Goal: Task Accomplishment & Management: Complete application form

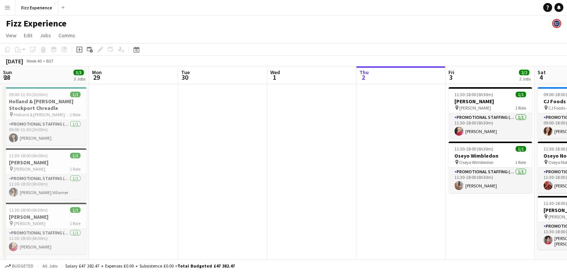
scroll to position [0, 293]
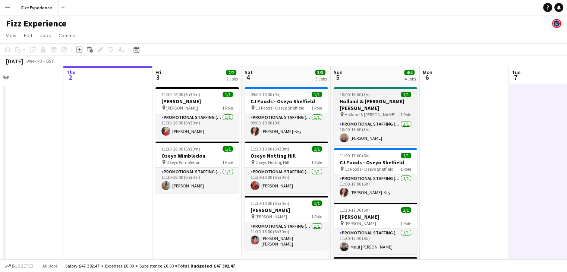
click at [365, 110] on h3 "Holland & [PERSON_NAME] [PERSON_NAME]" at bounding box center [375, 104] width 83 height 13
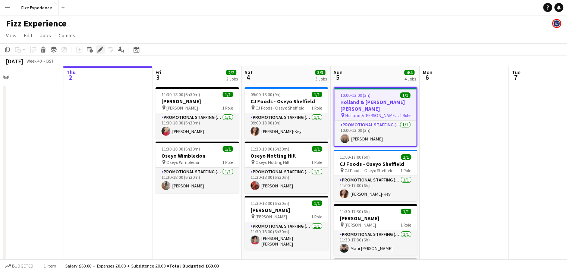
click at [100, 48] on icon "Edit" at bounding box center [100, 50] width 6 height 6
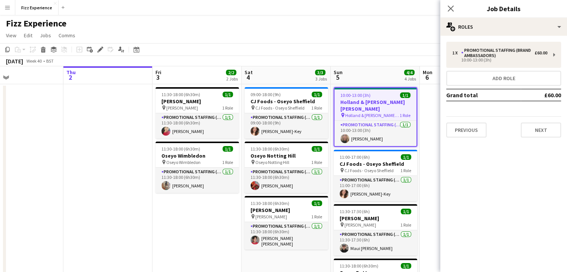
click at [78, 143] on app-date-cell at bounding box center [107, 211] width 89 height 254
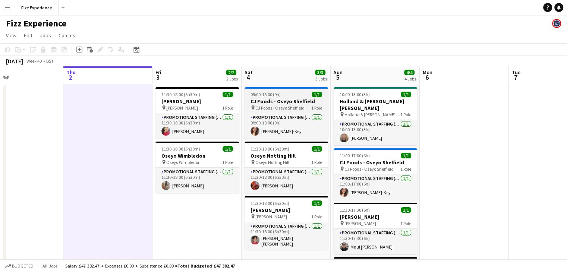
click at [278, 106] on span "CJ Foods - Oseyo Sheffield" at bounding box center [279, 108] width 49 height 6
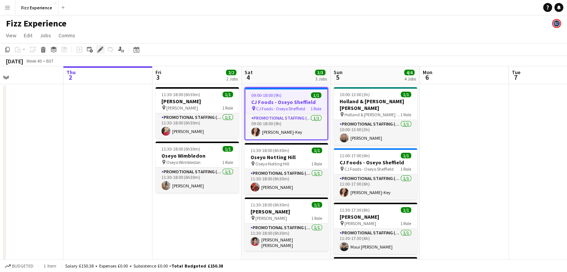
click at [98, 50] on icon at bounding box center [100, 50] width 4 height 4
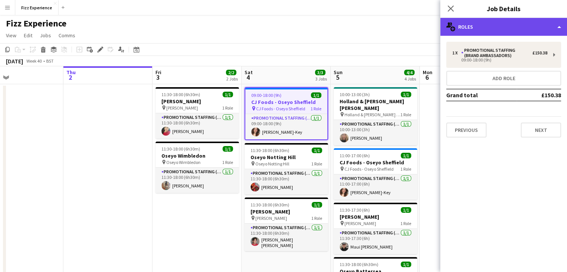
click at [486, 33] on div "multiple-users-add Roles" at bounding box center [503, 27] width 127 height 18
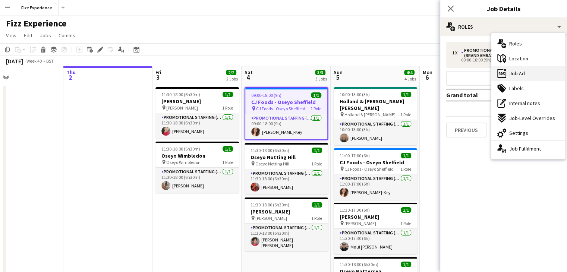
click at [521, 72] on span "Job Ad" at bounding box center [517, 73] width 16 height 7
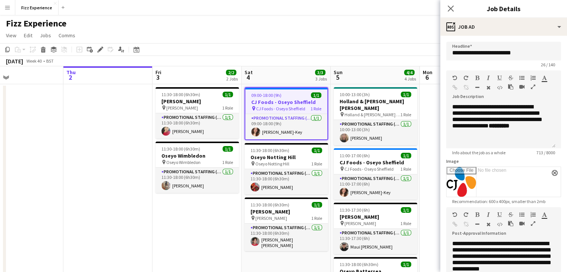
click at [534, 225] on icon "button" at bounding box center [533, 223] width 4 height 5
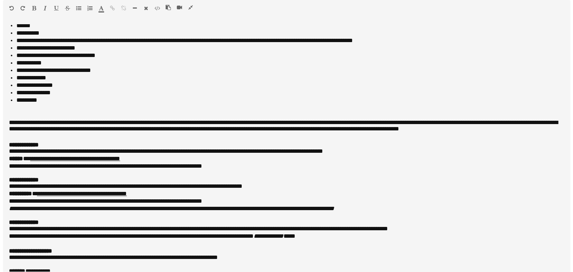
scroll to position [354, 0]
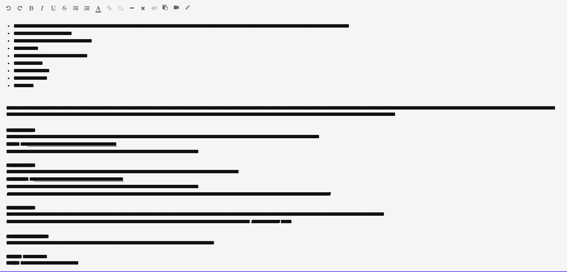
click at [345, 218] on p "**********" at bounding box center [280, 221] width 549 height 7
click at [444, 211] on p "**********" at bounding box center [280, 214] width 549 height 7
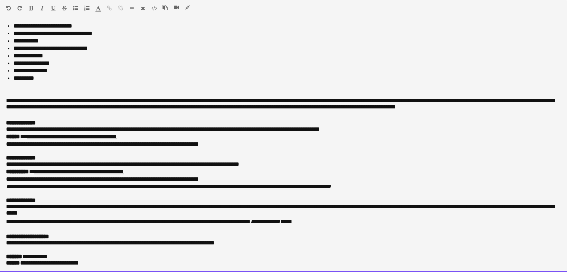
click at [39, 222] on p "**********" at bounding box center [280, 221] width 549 height 7
click at [38, 218] on p "**********" at bounding box center [280, 211] width 549 height 15
click at [185, 6] on div at bounding box center [180, 8] width 34 height 9
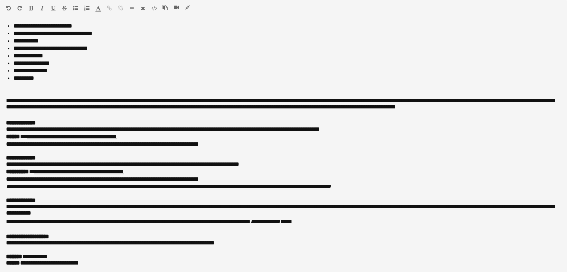
click at [189, 7] on icon "button" at bounding box center [187, 7] width 4 height 5
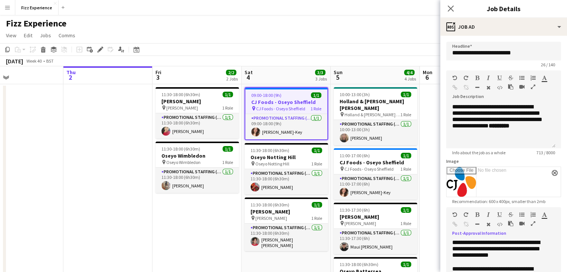
click at [398, 44] on app-toolbar "Copy Paste Paste Ctrl+V Paste with crew Ctrl+Shift+V Paste linked Job [GEOGRAPH…" at bounding box center [283, 49] width 567 height 13
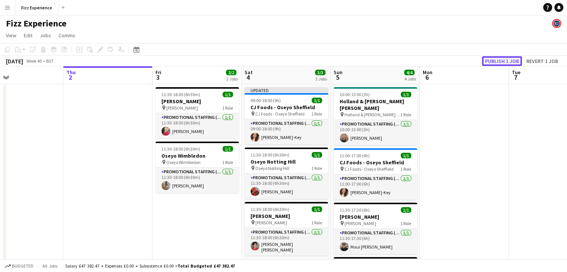
click at [494, 61] on button "Publish 1 job" at bounding box center [502, 61] width 40 height 10
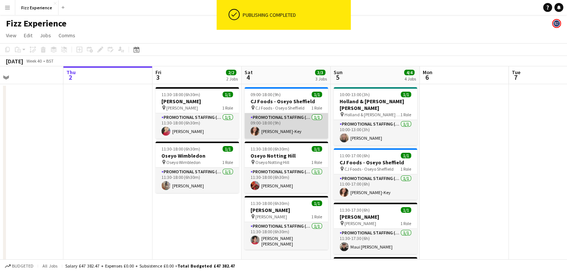
click at [266, 123] on app-card-role "Promotional Staffing (Brand Ambassadors) [DATE] 09:00-18:00 (9h) [PERSON_NAME]-…" at bounding box center [286, 125] width 83 height 25
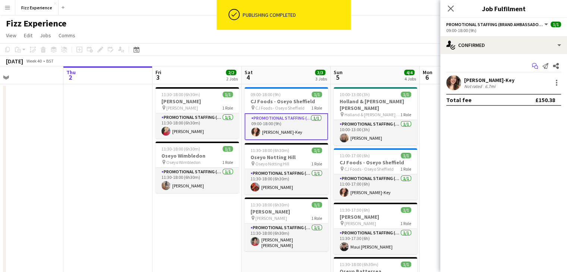
click at [536, 66] on icon "Start chat" at bounding box center [535, 66] width 6 height 6
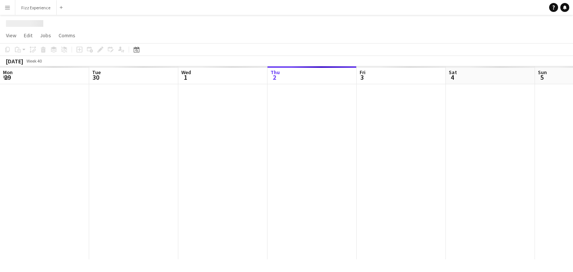
scroll to position [0, 178]
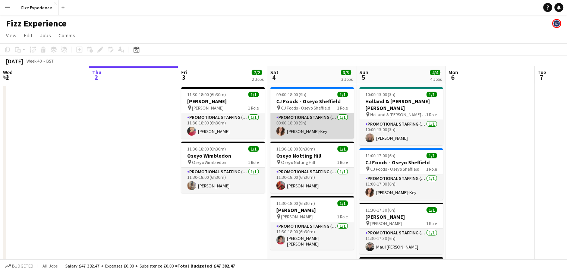
click at [321, 125] on app-card-role "Promotional Staffing (Brand Ambassadors) [DATE] 09:00-18:00 (9h) [PERSON_NAME]-…" at bounding box center [311, 125] width 83 height 25
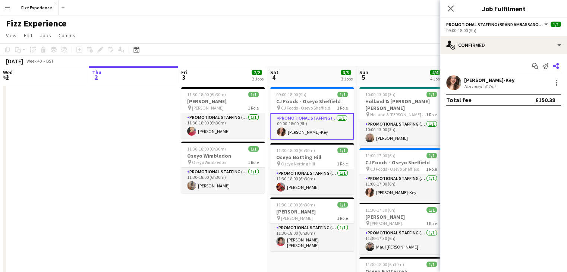
click at [555, 65] on icon at bounding box center [556, 66] width 6 height 6
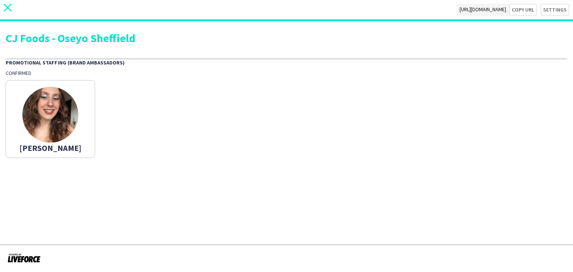
click at [6, 9] on icon at bounding box center [8, 8] width 8 height 8
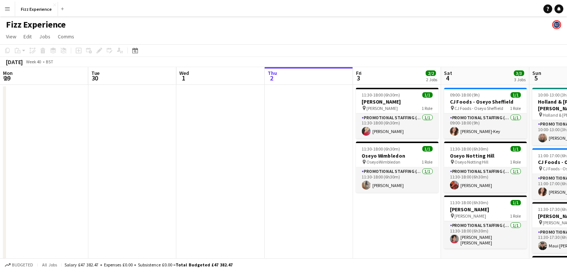
scroll to position [0, 178]
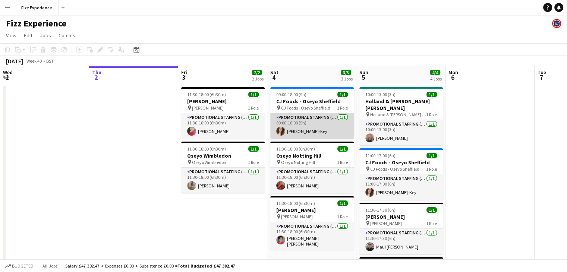
click at [302, 119] on app-card-role "Promotional Staffing (Brand Ambassadors) [DATE] 09:00-18:00 (9h) [PERSON_NAME]-…" at bounding box center [311, 125] width 83 height 25
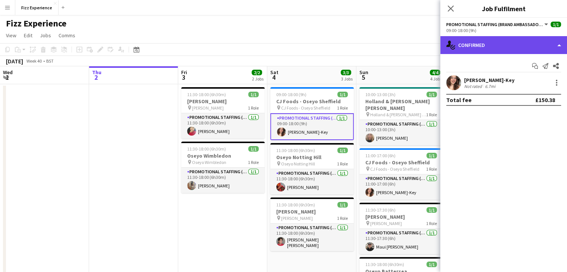
click at [476, 47] on div "single-neutral-actions-check-2 Confirmed" at bounding box center [503, 45] width 127 height 18
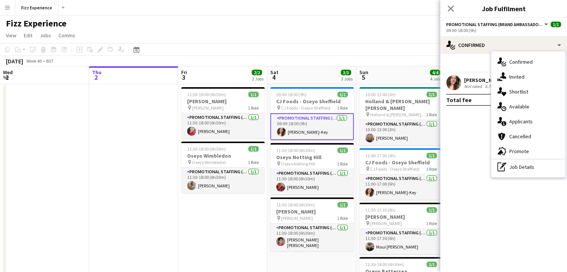
click at [473, 61] on div "Start chat Send notification Share" at bounding box center [503, 66] width 115 height 12
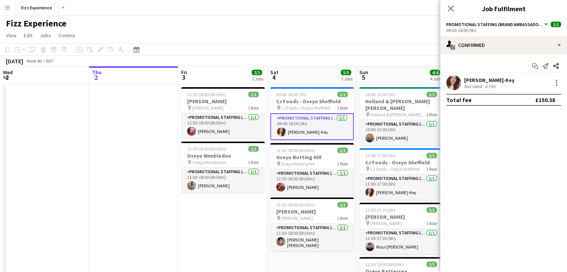
click at [476, 77] on div "[PERSON_NAME]-Key" at bounding box center [489, 80] width 50 height 7
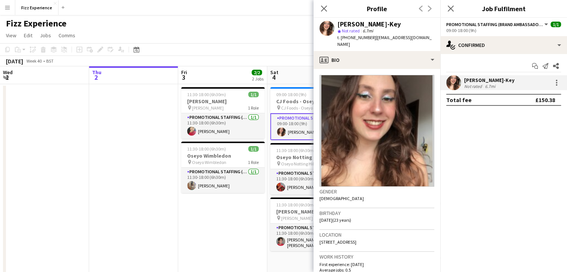
click at [195, 222] on app-date-cell "11:30-18:00 (6h30m) 1/1 [PERSON_NAME] pin [PERSON_NAME] 1 Role Promotional Staf…" at bounding box center [222, 208] width 89 height 248
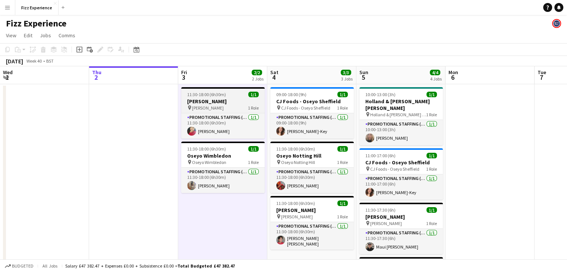
click at [221, 101] on h3 "[PERSON_NAME]" at bounding box center [222, 101] width 83 height 7
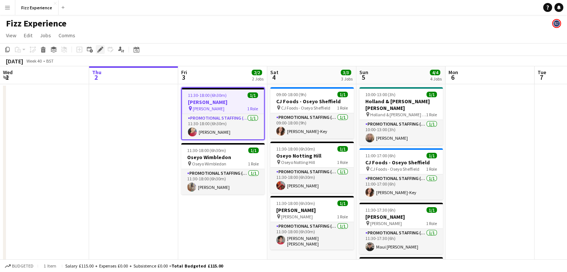
click at [98, 51] on icon at bounding box center [100, 50] width 4 height 4
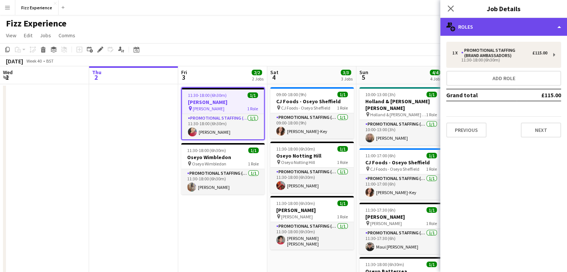
click at [491, 24] on div "multiple-users-add Roles" at bounding box center [503, 27] width 127 height 18
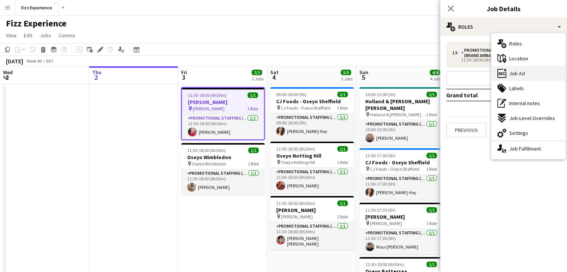
click at [523, 72] on span "Job Ad" at bounding box center [517, 73] width 16 height 7
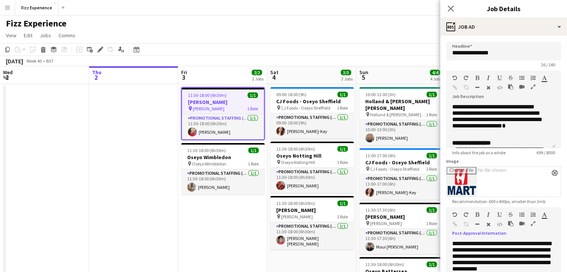
click at [532, 223] on icon "button" at bounding box center [533, 223] width 4 height 5
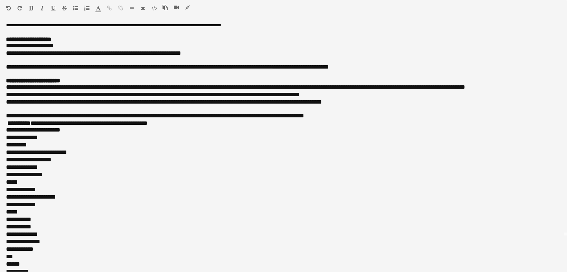
scroll to position [38, 0]
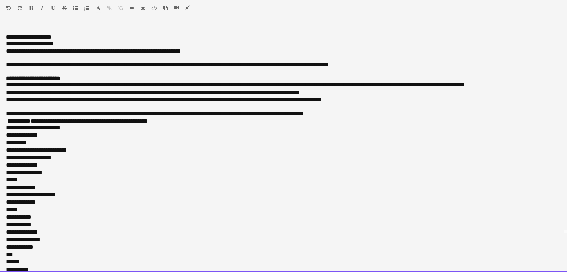
click at [34, 146] on div "*********" at bounding box center [280, 142] width 549 height 7
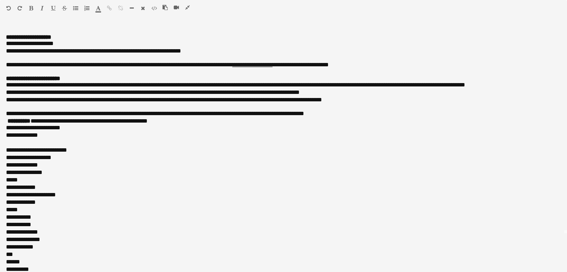
click at [185, 8] on icon "button" at bounding box center [187, 7] width 4 height 5
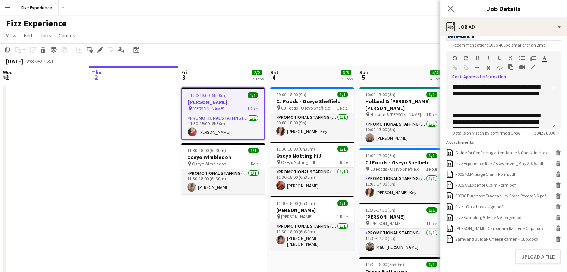
scroll to position [167, 0]
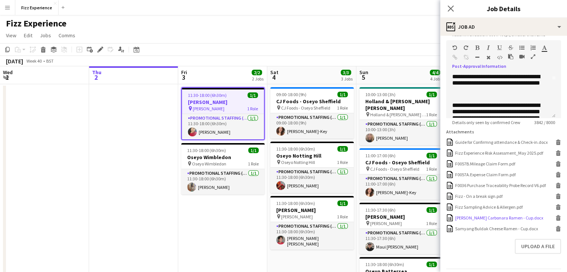
click at [555, 221] on icon "Delete" at bounding box center [558, 218] width 6 height 6
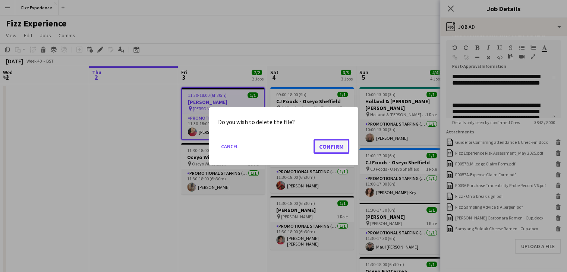
click at [342, 146] on button "Confirm" at bounding box center [331, 146] width 36 height 15
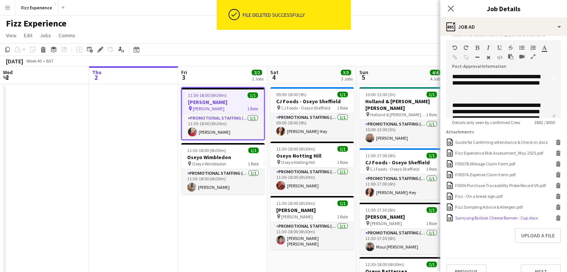
click at [556, 221] on icon at bounding box center [558, 218] width 4 height 3
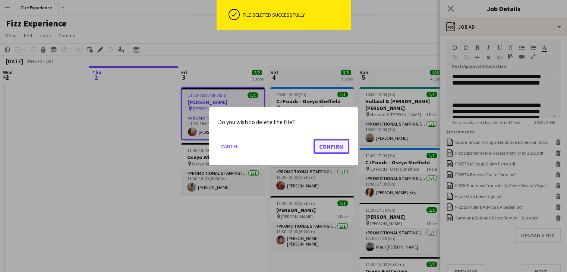
click at [332, 149] on button "Confirm" at bounding box center [331, 146] width 36 height 15
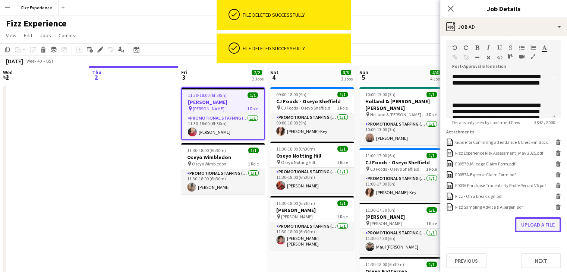
click at [521, 227] on button "Upload a file" at bounding box center [538, 224] width 46 height 15
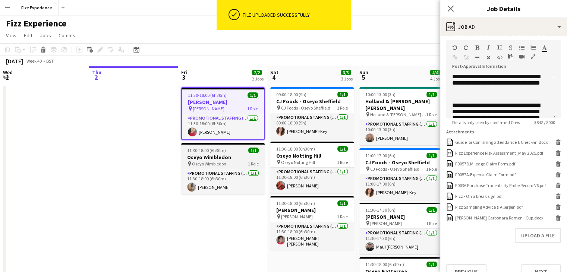
click at [230, 160] on h3 "Oseyo Wimbledon" at bounding box center [222, 157] width 83 height 7
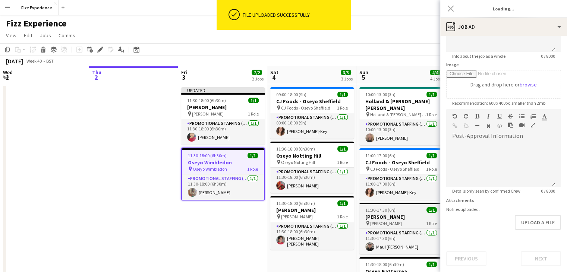
scroll to position [0, 0]
type input "**********"
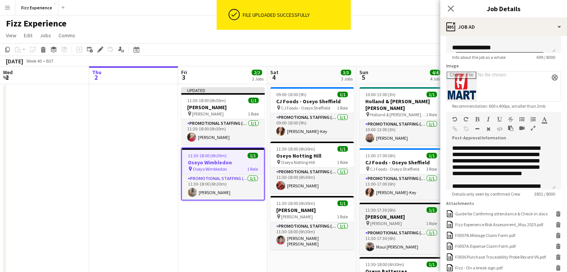
scroll to position [167, 0]
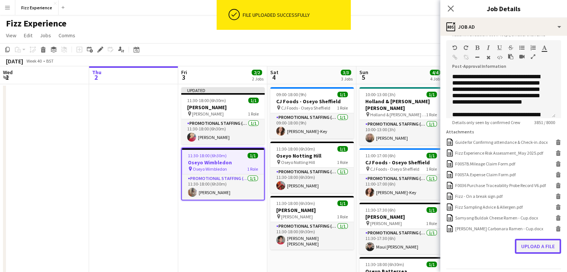
click at [516, 252] on button "Upload a file" at bounding box center [538, 246] width 46 height 15
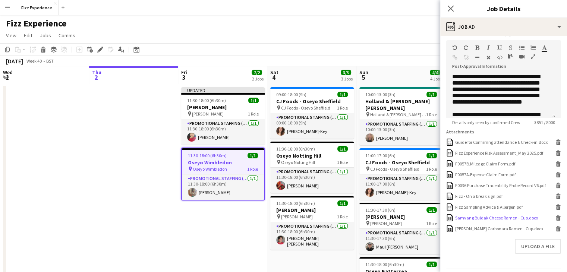
click at [556, 217] on icon at bounding box center [558, 216] width 5 height 2
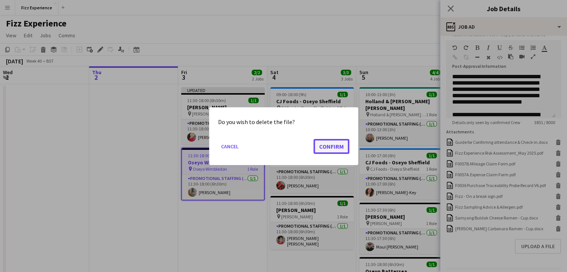
click at [329, 146] on button "Confirm" at bounding box center [331, 146] width 36 height 15
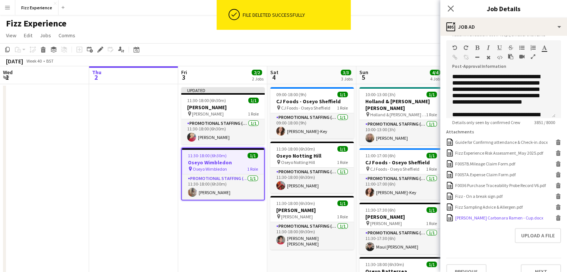
click at [555, 221] on icon "Delete" at bounding box center [558, 218] width 6 height 6
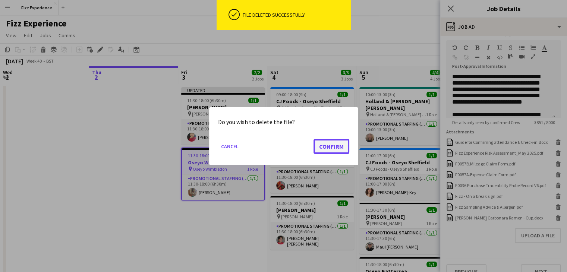
click at [341, 143] on button "Confirm" at bounding box center [331, 146] width 36 height 15
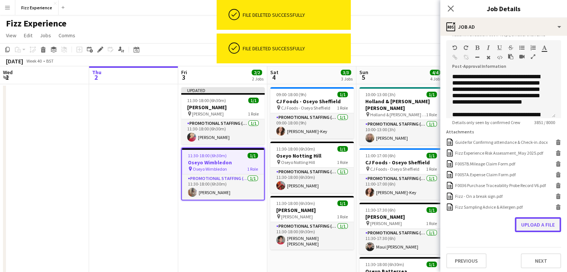
click at [522, 227] on button "Upload a file" at bounding box center [538, 224] width 46 height 15
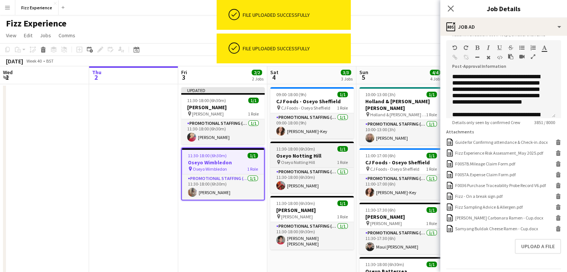
click at [315, 154] on h3 "Oseyo Notting Hill" at bounding box center [311, 155] width 83 height 7
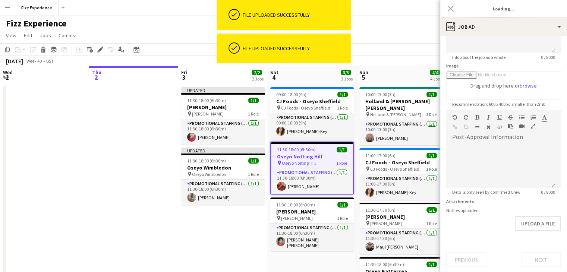
type input "**********"
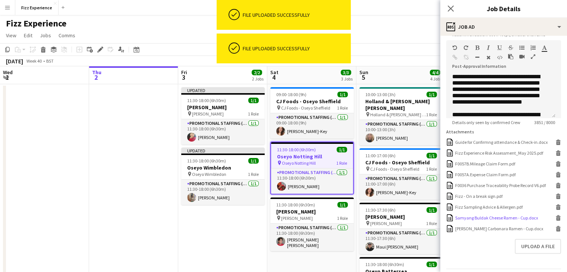
click at [555, 221] on icon "Delete" at bounding box center [558, 218] width 6 height 6
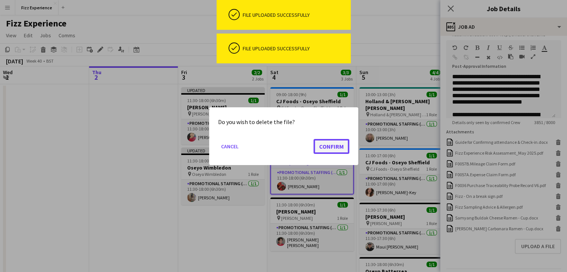
click at [323, 146] on button "Confirm" at bounding box center [331, 146] width 36 height 15
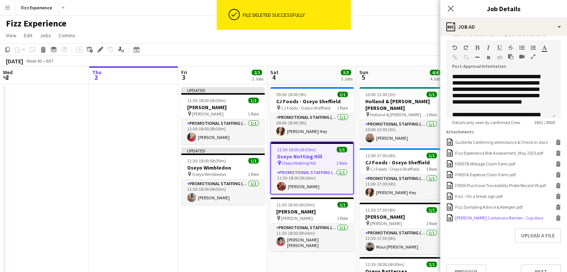
click at [556, 221] on icon at bounding box center [558, 218] width 4 height 3
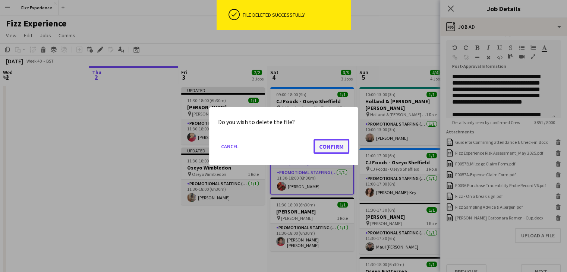
click at [336, 148] on button "Confirm" at bounding box center [331, 146] width 36 height 15
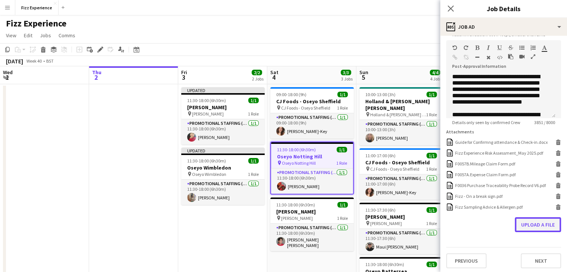
click at [532, 232] on button "Upload a file" at bounding box center [538, 224] width 46 height 15
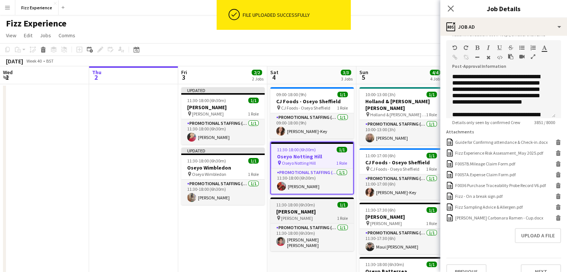
click at [327, 211] on h3 "[PERSON_NAME]" at bounding box center [311, 211] width 83 height 7
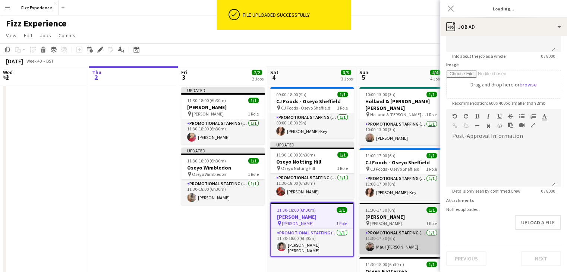
type input "**********"
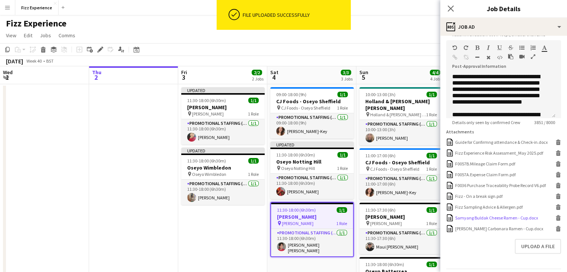
click at [555, 221] on icon "Delete" at bounding box center [558, 218] width 6 height 6
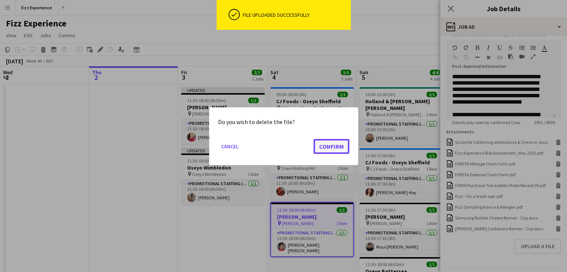
click at [327, 146] on button "Confirm" at bounding box center [331, 146] width 36 height 15
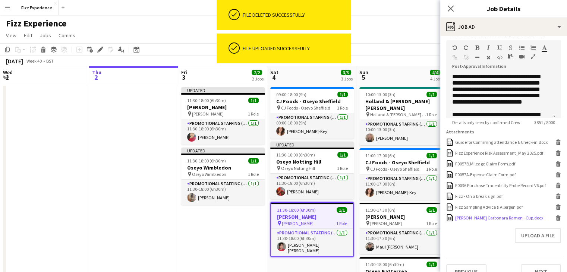
click at [556, 221] on icon at bounding box center [558, 218] width 4 height 3
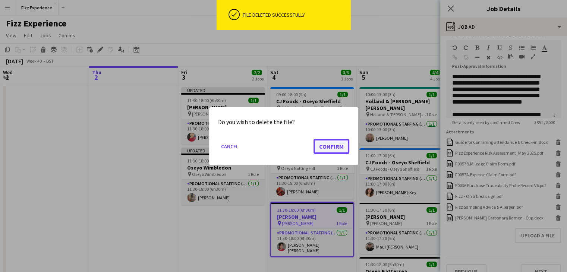
click at [335, 144] on button "Confirm" at bounding box center [331, 146] width 36 height 15
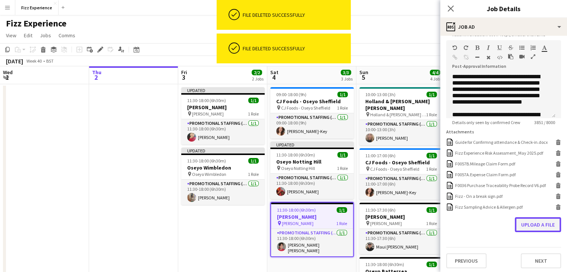
click at [522, 227] on button "Upload a file" at bounding box center [538, 224] width 46 height 15
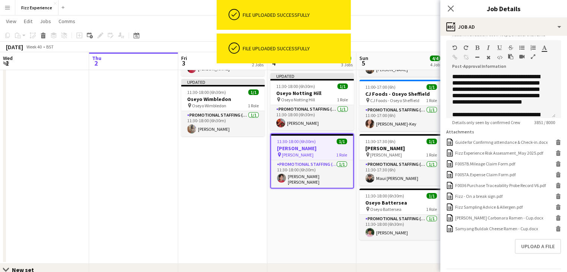
scroll to position [68, 0]
click at [393, 145] on h3 "[PERSON_NAME]" at bounding box center [400, 148] width 83 height 7
type input "**********"
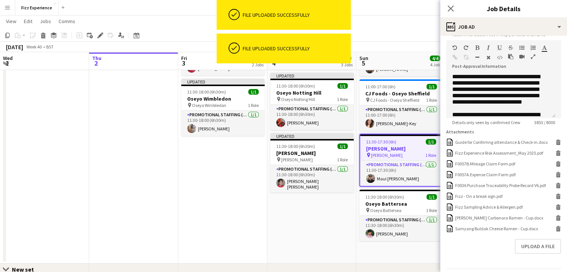
scroll to position [167, 0]
click at [556, 221] on icon at bounding box center [558, 218] width 4 height 3
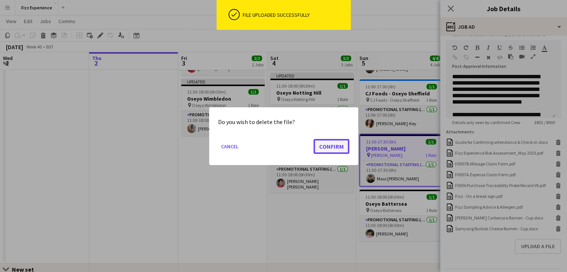
click at [319, 144] on button "Confirm" at bounding box center [331, 146] width 36 height 15
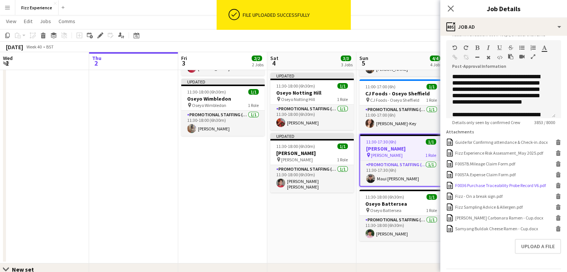
scroll to position [68, 0]
click at [556, 223] on form "**********" at bounding box center [503, 77] width 127 height 404
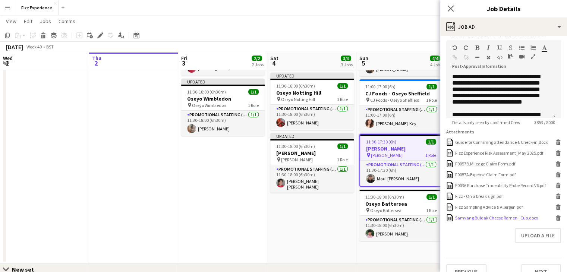
click at [556, 221] on icon at bounding box center [558, 218] width 4 height 3
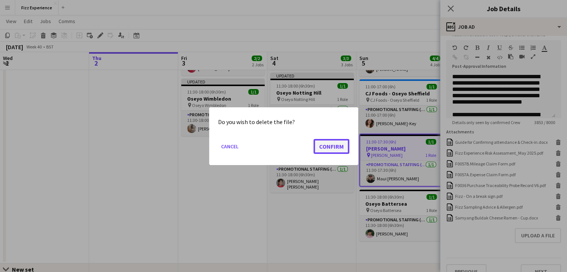
click at [337, 144] on button "Confirm" at bounding box center [331, 146] width 36 height 15
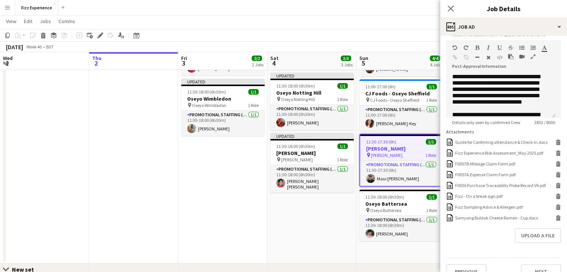
scroll to position [68, 0]
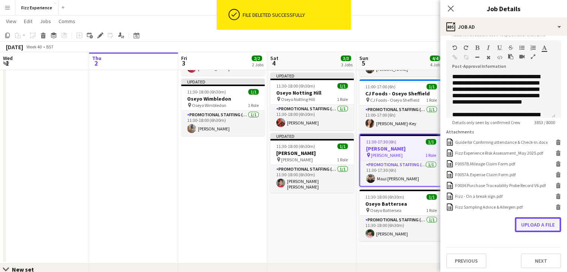
click at [524, 226] on button "Upload a file" at bounding box center [538, 224] width 46 height 15
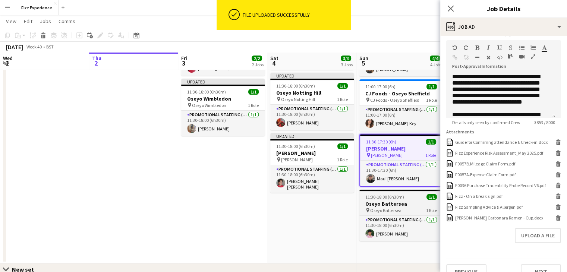
click at [407, 208] on div "pin Oseyo Battersea 1 Role" at bounding box center [400, 210] width 83 height 6
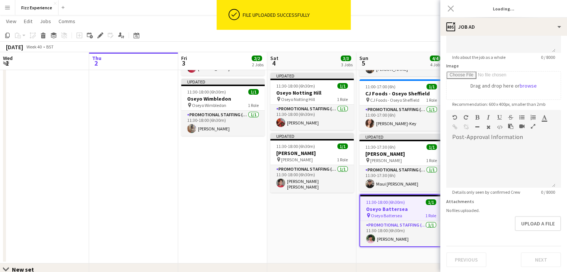
type input "**********"
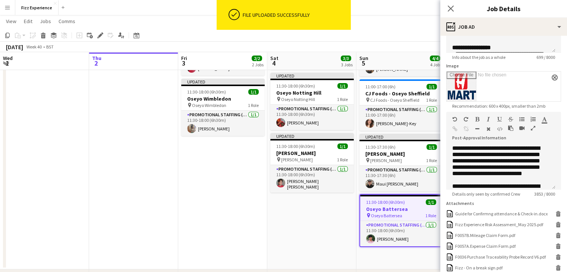
scroll to position [167, 0]
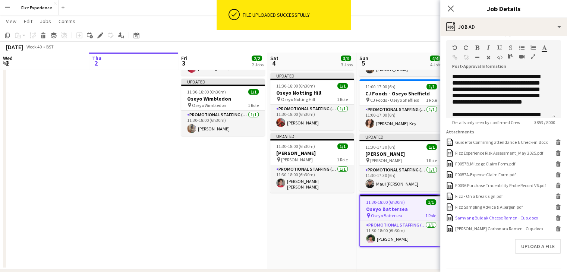
click at [556, 221] on icon at bounding box center [558, 218] width 4 height 3
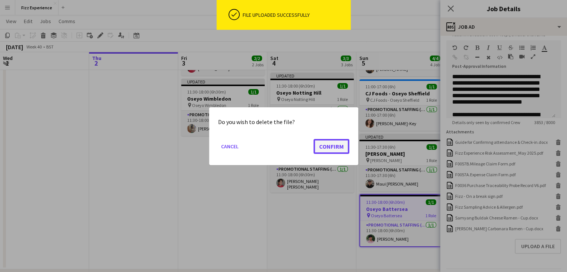
click at [321, 148] on button "Confirm" at bounding box center [331, 146] width 36 height 15
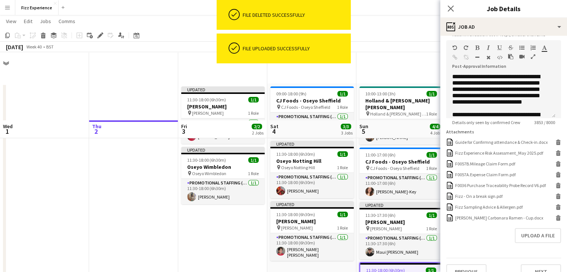
scroll to position [68, 0]
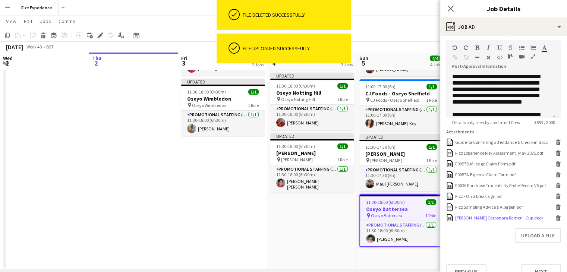
click at [556, 221] on icon at bounding box center [558, 218] width 4 height 3
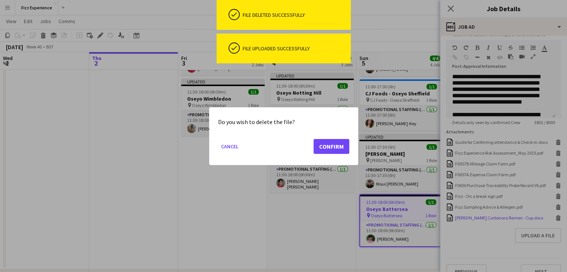
scroll to position [0, 0]
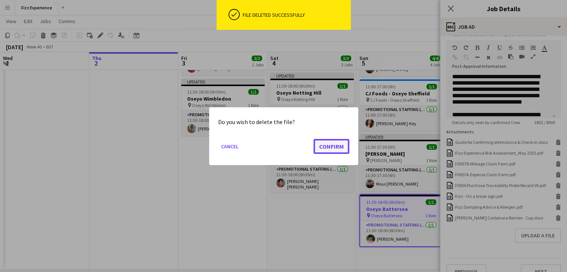
click at [335, 147] on button "Confirm" at bounding box center [331, 146] width 36 height 15
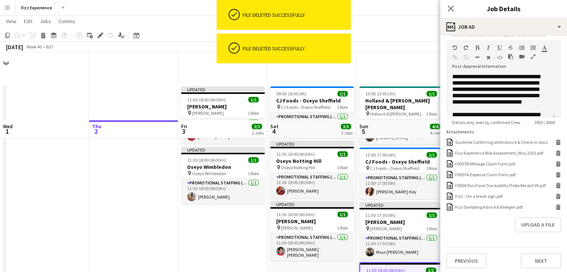
scroll to position [68, 0]
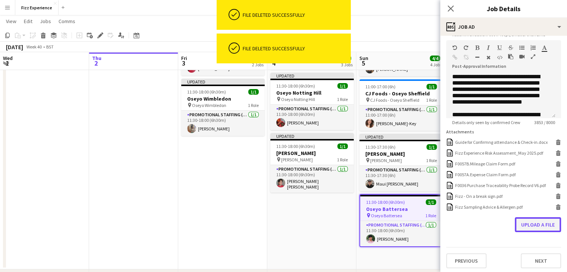
click at [527, 227] on button "Upload a file" at bounding box center [538, 224] width 46 height 15
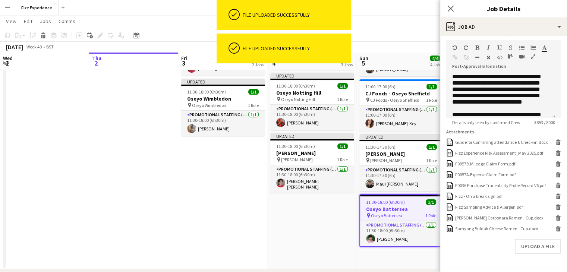
scroll to position [195, 0]
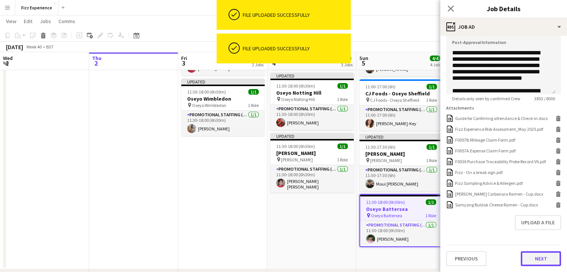
click at [531, 255] on button "Next" at bounding box center [541, 258] width 40 height 15
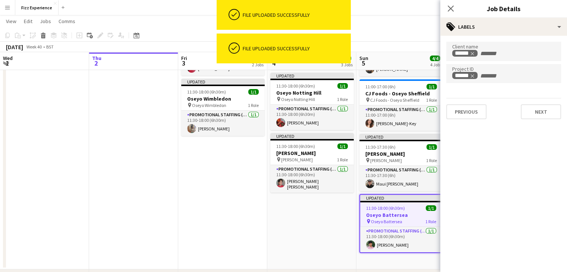
scroll to position [0, 0]
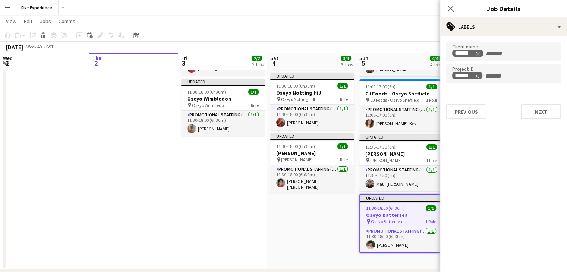
click at [308, 223] on app-date-cell "09:00-18:00 (9h) 1/1 CJ Foods - Oseyo Sheffield pin CJ Foods - Oseyo Sheffield …" at bounding box center [311, 142] width 89 height 254
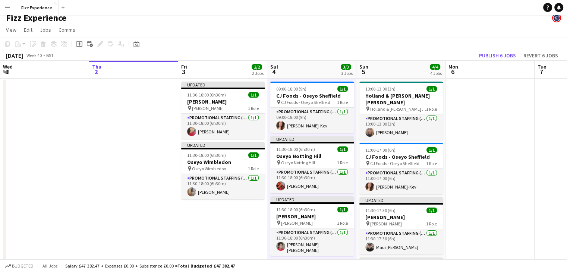
scroll to position [3, 0]
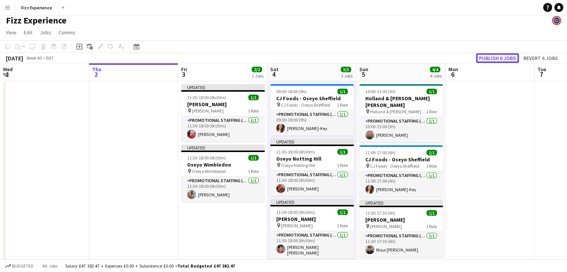
click at [495, 58] on button "Publish 6 jobs" at bounding box center [497, 58] width 43 height 10
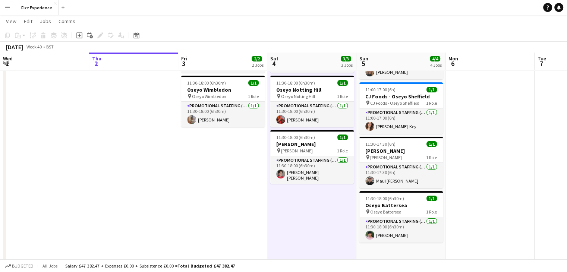
scroll to position [66, 0]
click at [10, 6] on app-icon "Menu" at bounding box center [7, 7] width 6 height 6
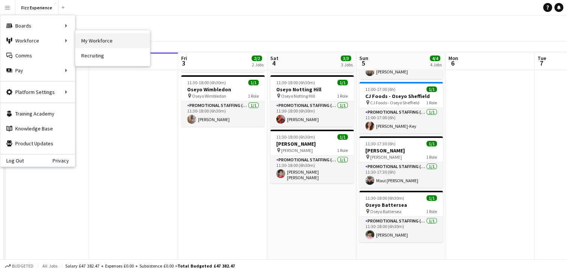
click at [81, 38] on link "My Workforce" at bounding box center [112, 40] width 75 height 15
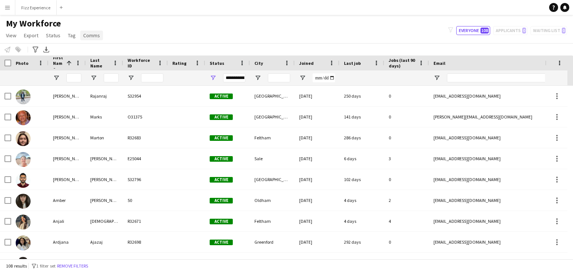
click at [97, 38] on span "Comms" at bounding box center [91, 35] width 17 height 7
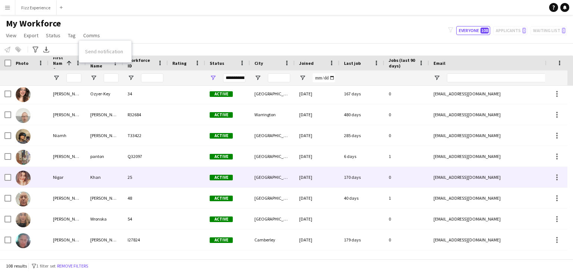
scroll to position [1448, 0]
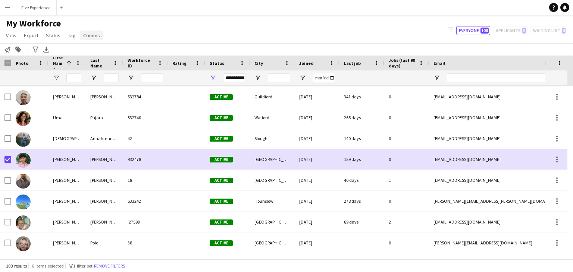
click at [95, 34] on span "Comms" at bounding box center [91, 35] width 17 height 7
click at [101, 48] on span "Send notification" at bounding box center [104, 51] width 38 height 7
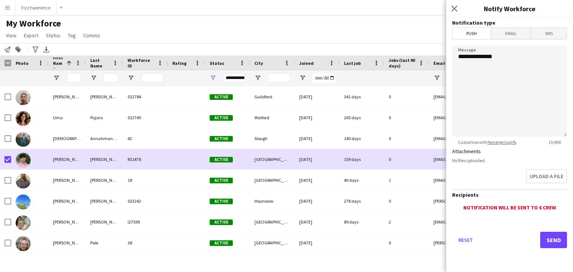
click at [502, 34] on span "Email" at bounding box center [511, 33] width 40 height 11
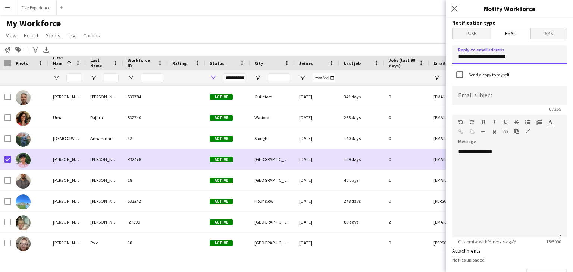
drag, startPoint x: 459, startPoint y: 57, endPoint x: 428, endPoint y: 63, distance: 31.4
click at [428, 63] on body "Menu Boards Boards Boards All jobs Status Workforce Workforce My Workforce Recr…" at bounding box center [286, 136] width 573 height 272
type input "**********"
click at [470, 98] on input at bounding box center [509, 95] width 115 height 19
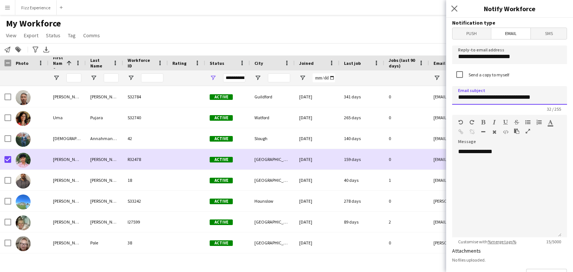
type input "**********"
drag, startPoint x: 502, startPoint y: 150, endPoint x: 461, endPoint y: 150, distance: 41.0
click at [461, 150] on div "**********" at bounding box center [506, 192] width 109 height 89
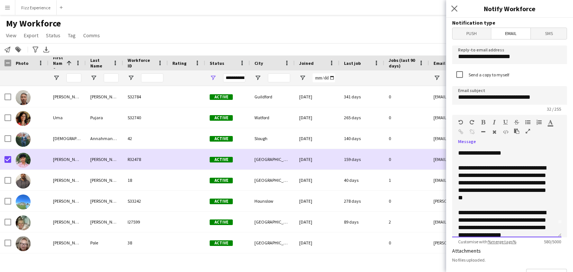
scroll to position [0, 0]
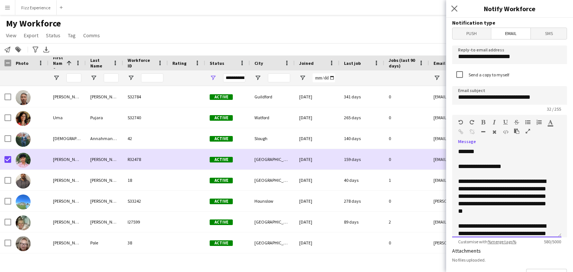
click at [488, 182] on div "**********" at bounding box center [504, 196] width 92 height 37
click at [489, 182] on div "**********" at bounding box center [504, 196] width 92 height 37
click at [513, 159] on div at bounding box center [506, 158] width 97 height 7
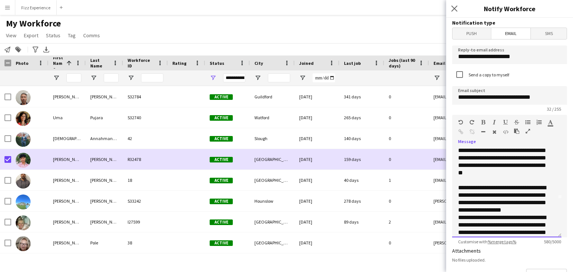
scroll to position [39, 0]
click at [534, 163] on div "**********" at bounding box center [504, 157] width 92 height 37
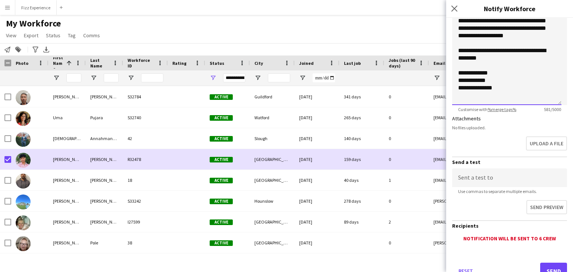
scroll to position [159, 0]
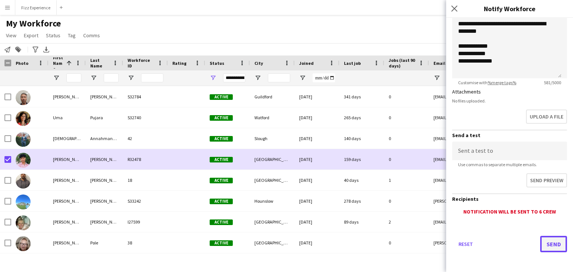
click at [541, 248] on button "Send" at bounding box center [553, 244] width 27 height 16
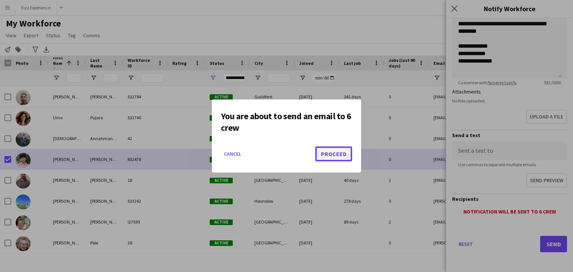
click at [326, 157] on button "Proceed" at bounding box center [333, 153] width 37 height 15
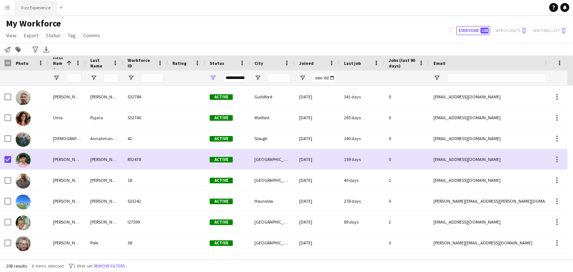
click at [48, 7] on button "Fizz Experience Close" at bounding box center [35, 7] width 41 height 15
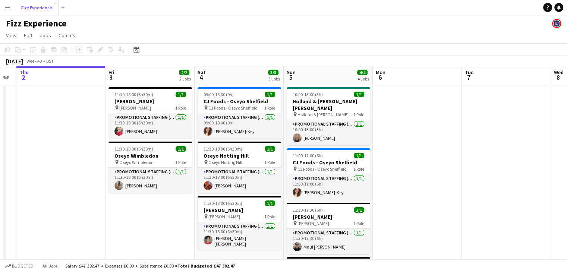
scroll to position [0, 158]
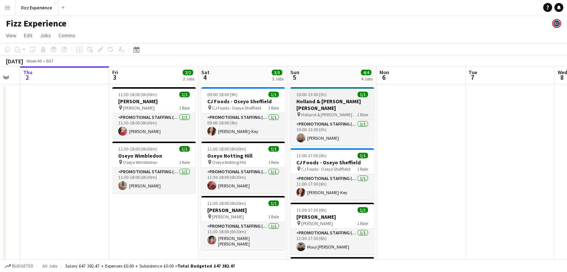
click at [338, 104] on h3 "Holland & [PERSON_NAME] [PERSON_NAME]" at bounding box center [331, 104] width 83 height 13
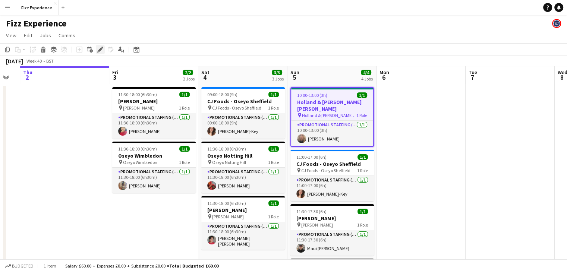
click at [103, 48] on icon at bounding box center [102, 48] width 2 height 2
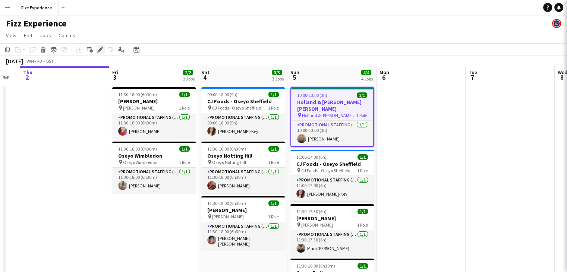
type input "**********"
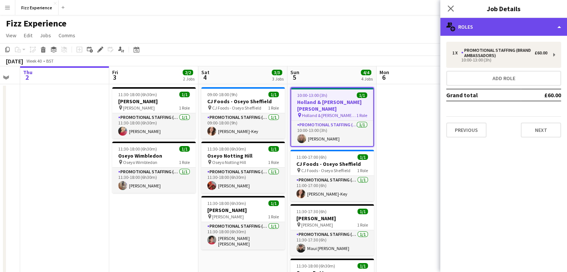
click at [508, 24] on div "multiple-users-add Roles" at bounding box center [503, 27] width 127 height 18
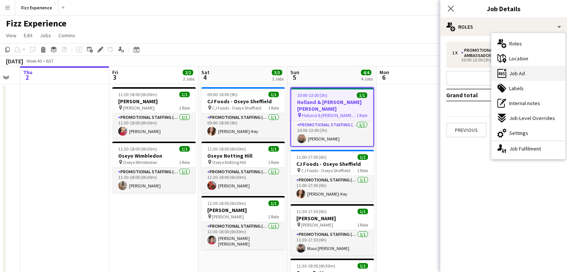
click at [517, 75] on span "Job Ad" at bounding box center [517, 73] width 16 height 7
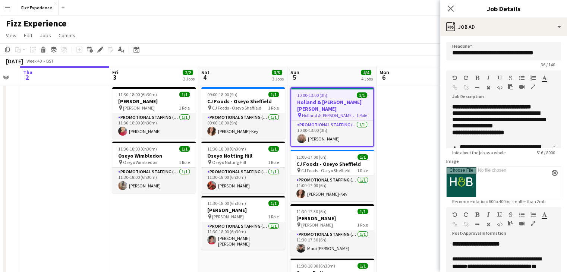
scroll to position [36, 0]
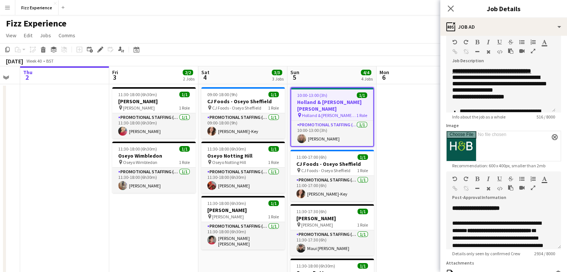
click at [532, 51] on icon "button" at bounding box center [533, 50] width 4 height 5
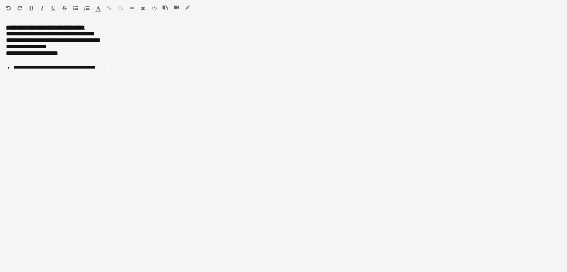
scroll to position [0, 0]
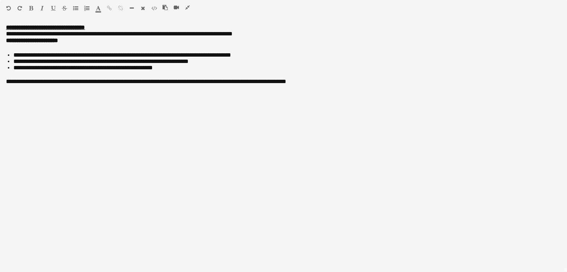
click at [189, 8] on icon "button" at bounding box center [187, 7] width 4 height 5
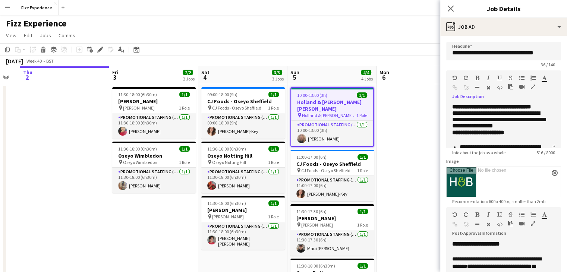
click at [532, 222] on icon "button" at bounding box center [533, 223] width 4 height 5
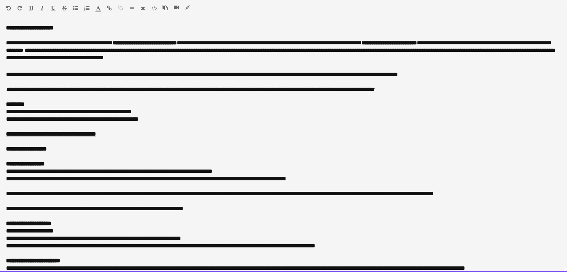
drag, startPoint x: 133, startPoint y: 57, endPoint x: 75, endPoint y: 17, distance: 70.1
click at [75, 17] on div "**********" at bounding box center [283, 136] width 567 height 272
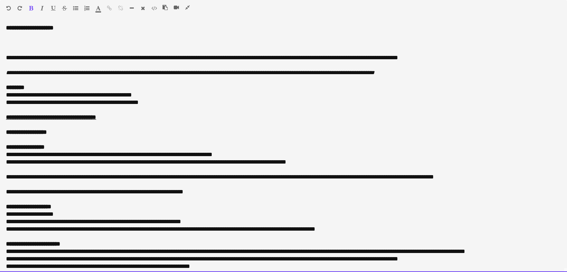
click at [9, 42] on p at bounding box center [283, 42] width 555 height 7
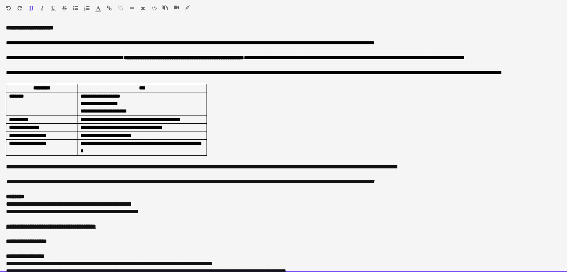
drag, startPoint x: 73, startPoint y: 44, endPoint x: 7, endPoint y: 43, distance: 66.3
click at [7, 43] on span "**********" at bounding box center [190, 42] width 368 height 5
click at [229, 42] on span "**********" at bounding box center [168, 42] width 324 height 5
drag, startPoint x: 232, startPoint y: 43, endPoint x: 190, endPoint y: 41, distance: 41.8
click at [190, 41] on span "**********" at bounding box center [168, 42] width 324 height 5
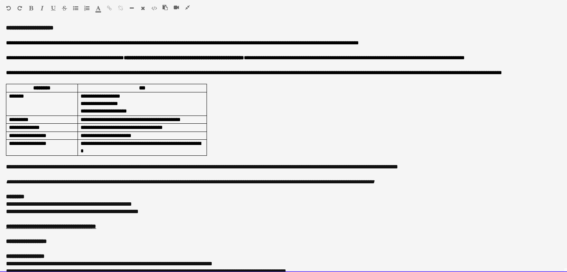
click at [307, 42] on span "**********" at bounding box center [182, 42] width 353 height 5
click at [382, 45] on span "**********" at bounding box center [208, 42] width 404 height 5
click at [382, 45] on p "**********" at bounding box center [283, 42] width 555 height 7
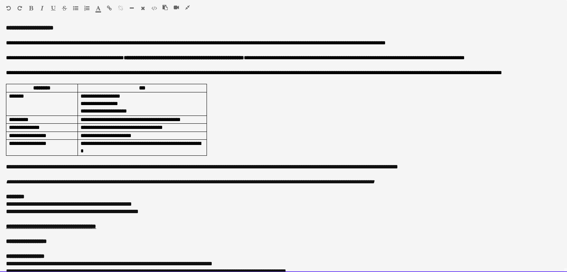
click at [382, 45] on p "**********" at bounding box center [283, 42] width 555 height 7
drag, startPoint x: 296, startPoint y: 59, endPoint x: 4, endPoint y: 58, distance: 291.9
click at [4, 58] on div "**********" at bounding box center [283, 148] width 567 height 248
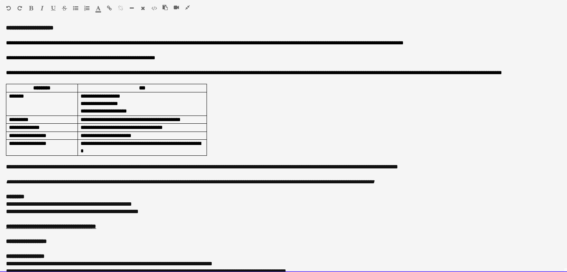
drag, startPoint x: 183, startPoint y: 59, endPoint x: 16, endPoint y: 52, distance: 167.1
click at [16, 52] on div "**********" at bounding box center [283, 148] width 567 height 248
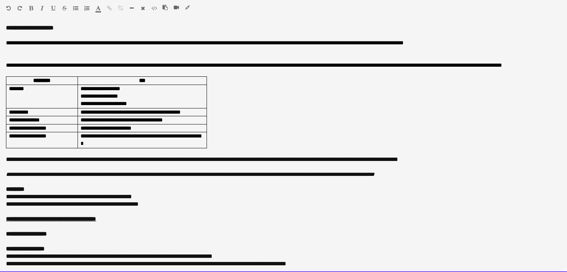
click at [12, 60] on p at bounding box center [283, 57] width 555 height 7
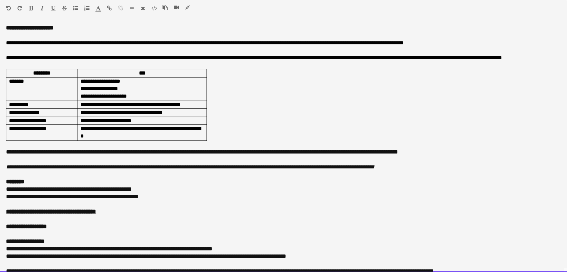
drag, startPoint x: 511, startPoint y: 60, endPoint x: 183, endPoint y: 59, distance: 328.8
click at [183, 59] on p "**********" at bounding box center [283, 57] width 555 height 7
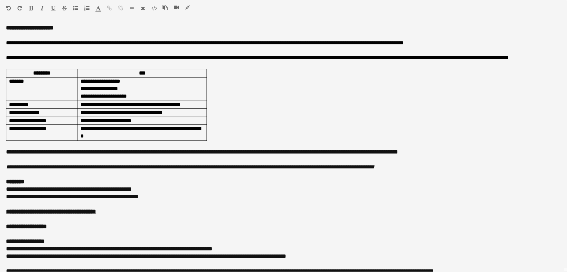
click at [186, 7] on icon "button" at bounding box center [187, 7] width 4 height 5
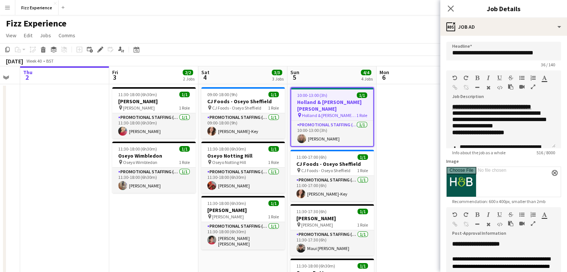
click at [414, 137] on app-date-cell at bounding box center [420, 208] width 89 height 248
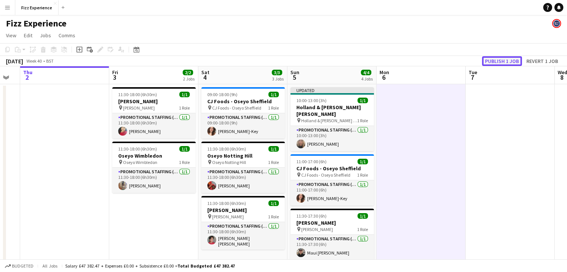
click at [501, 59] on button "Publish 1 job" at bounding box center [502, 61] width 40 height 10
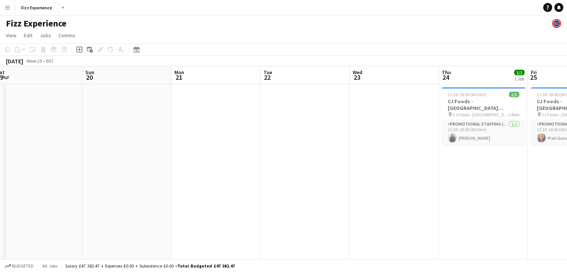
scroll to position [0, 213]
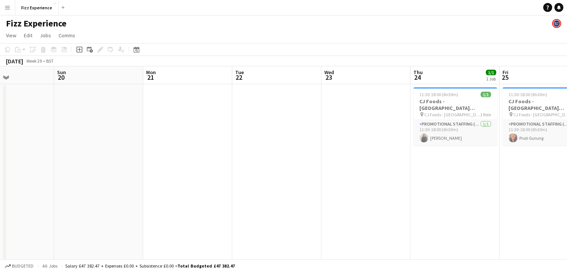
click at [22, 63] on div "[DATE]" at bounding box center [14, 60] width 17 height 7
click at [20, 61] on div "[DATE]" at bounding box center [14, 60] width 17 height 7
click at [37, 62] on span "Week 29" at bounding box center [34, 61] width 19 height 6
click at [43, 62] on span "Week 29" at bounding box center [34, 61] width 19 height 6
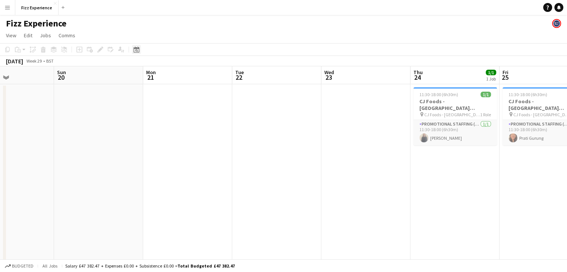
click at [134, 48] on icon at bounding box center [136, 50] width 6 height 6
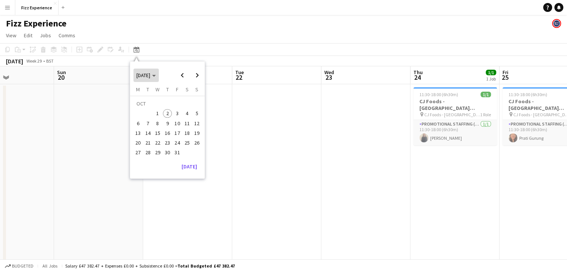
click at [159, 79] on span "Choose month and year" at bounding box center [145, 75] width 25 height 18
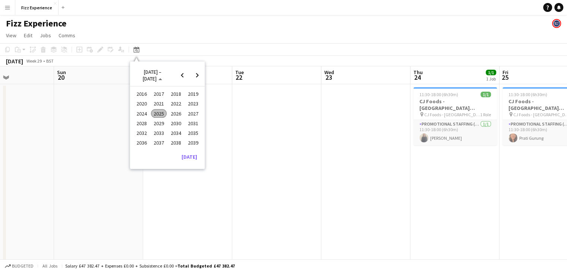
click at [162, 112] on span "2025" at bounding box center [158, 113] width 15 height 9
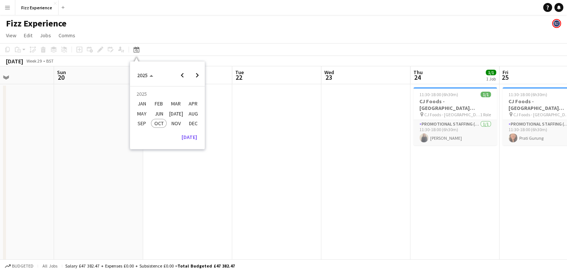
click at [143, 102] on span "JAN" at bounding box center [141, 104] width 15 height 9
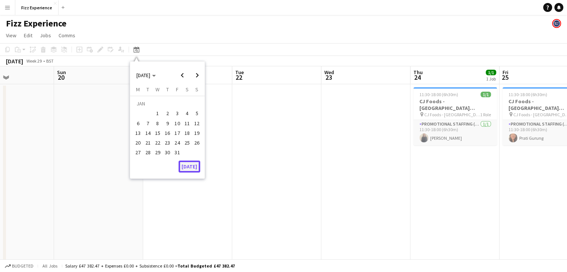
click at [192, 167] on button "[DATE]" at bounding box center [190, 167] width 22 height 12
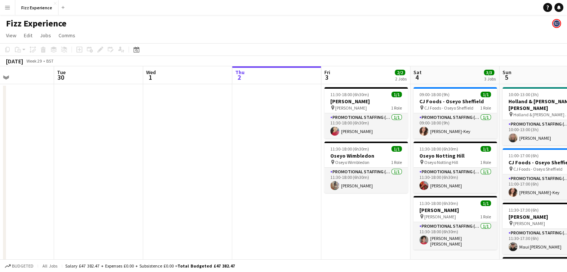
scroll to position [0, 256]
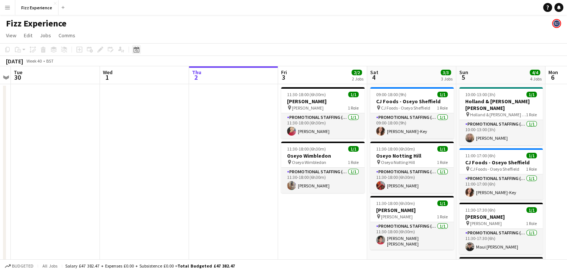
click at [134, 51] on icon "Date picker" at bounding box center [136, 50] width 6 height 6
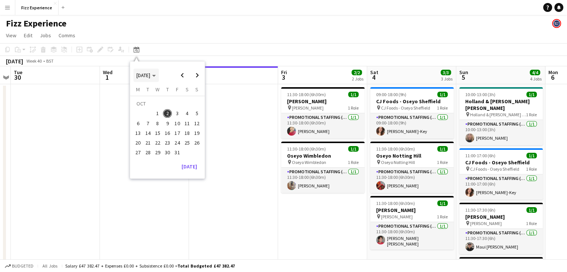
click at [150, 75] on span "[DATE]" at bounding box center [143, 75] width 14 height 7
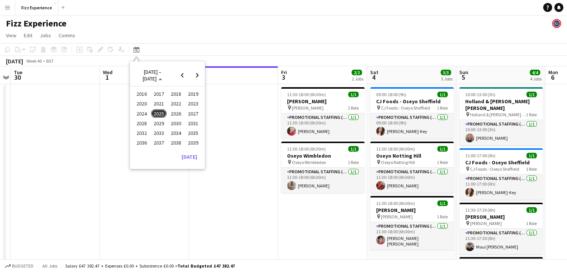
click at [157, 110] on span "2025" at bounding box center [158, 113] width 15 height 9
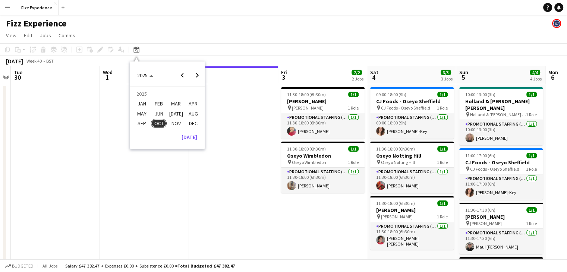
click at [142, 101] on span "JAN" at bounding box center [141, 104] width 15 height 9
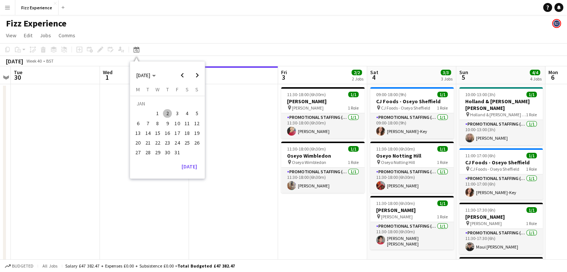
click at [167, 113] on span "2" at bounding box center [167, 113] width 9 height 9
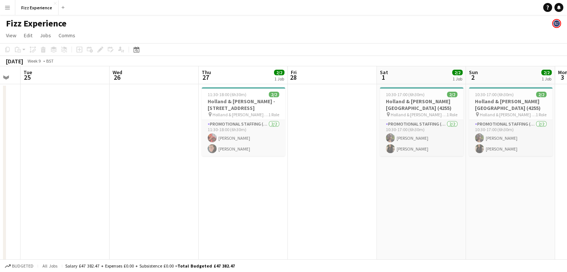
scroll to position [0, 231]
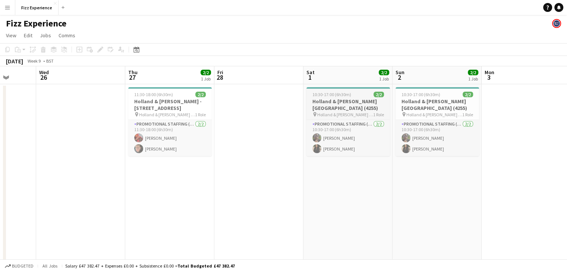
click at [328, 112] on span "Holland & [PERSON_NAME] [GEOGRAPHIC_DATA] (4255)" at bounding box center [345, 115] width 56 height 6
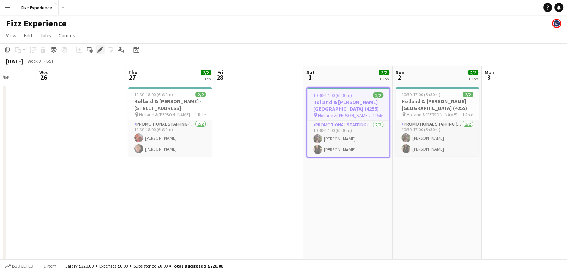
click at [101, 49] on icon at bounding box center [100, 50] width 4 height 4
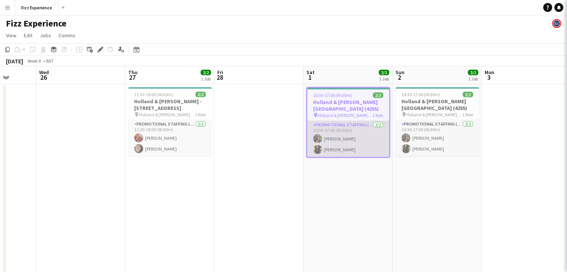
type input "**********"
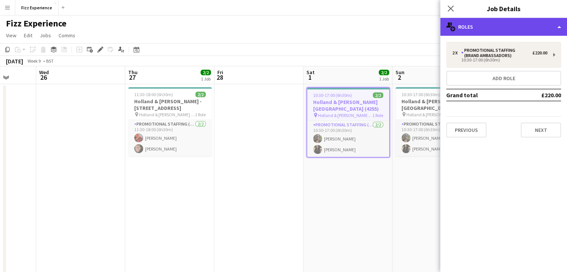
click at [521, 31] on div "multiple-users-add Roles" at bounding box center [503, 27] width 127 height 18
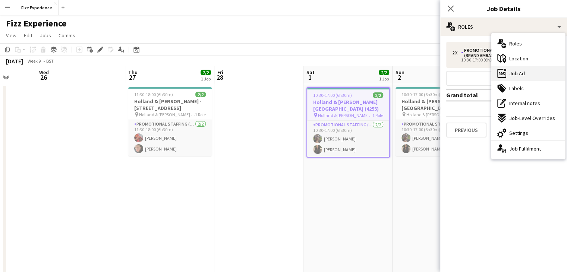
click at [527, 74] on div "ads-window Job Ad" at bounding box center [528, 73] width 74 height 15
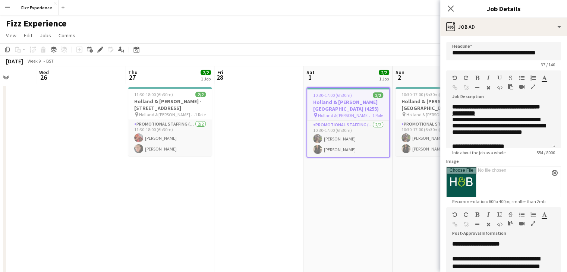
scroll to position [142, 0]
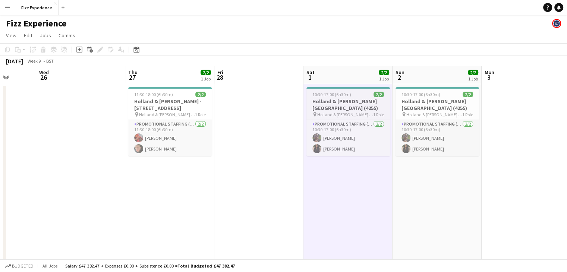
click at [331, 106] on h3 "Holland & [PERSON_NAME] [GEOGRAPHIC_DATA] (4255)" at bounding box center [347, 104] width 83 height 13
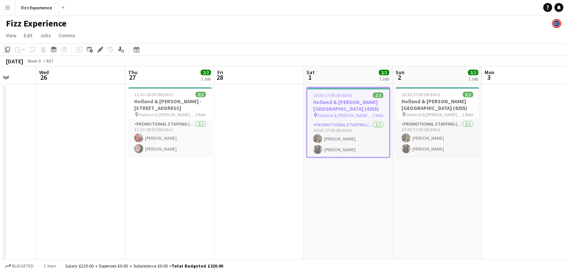
click at [7, 48] on icon "Copy" at bounding box center [7, 50] width 6 height 6
click at [137, 55] on app-toolbar "Copy Paste Paste Ctrl+V Paste with crew Ctrl+Shift+V Paste linked Job [GEOGRAPH…" at bounding box center [283, 49] width 567 height 13
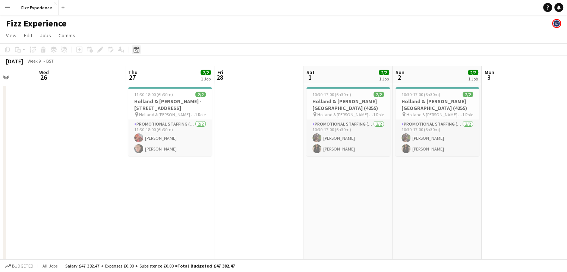
click at [135, 51] on icon "Date picker" at bounding box center [136, 50] width 6 height 6
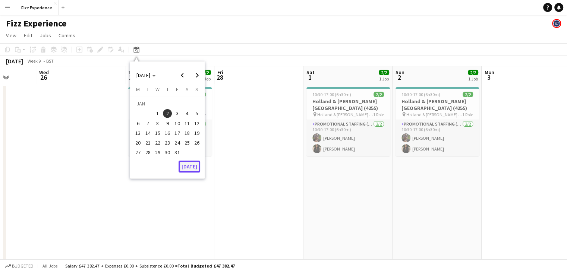
click at [194, 167] on button "[DATE]" at bounding box center [190, 167] width 22 height 12
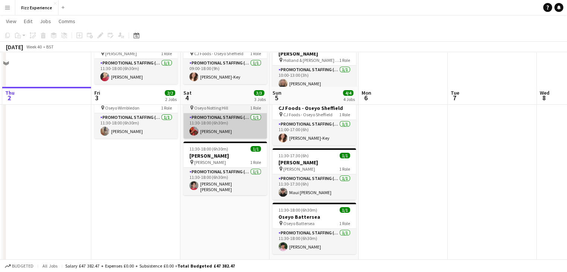
scroll to position [89, 0]
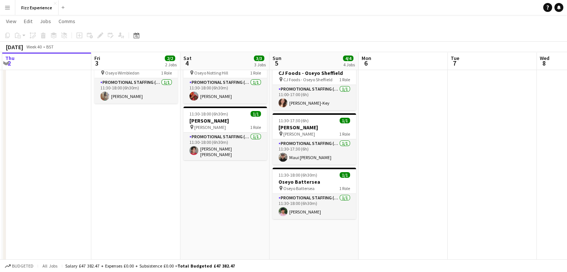
click at [306, 237] on app-date-cell "10:00-13:00 (3h) 1/1 [PERSON_NAME] & [PERSON_NAME] [PERSON_NAME] pin [PERSON_NA…" at bounding box center [313, 203] width 89 height 417
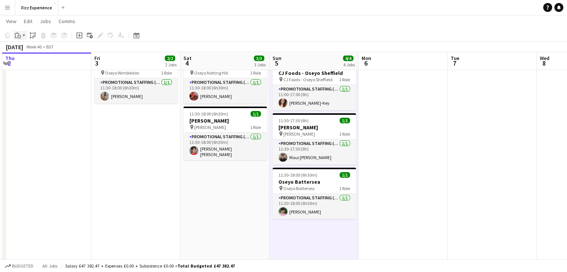
click at [18, 33] on icon "Paste" at bounding box center [18, 35] width 6 height 6
click at [31, 51] on link "Paste Ctrl+V" at bounding box center [55, 49] width 70 height 7
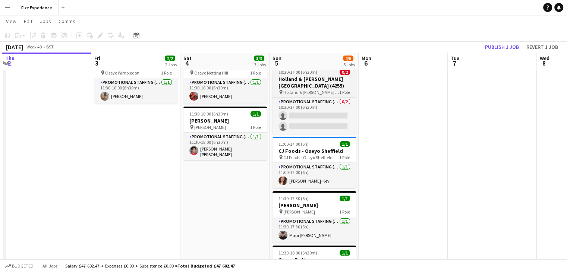
click at [321, 82] on h3 "Holland & [PERSON_NAME] [GEOGRAPHIC_DATA] (4255)" at bounding box center [313, 82] width 83 height 13
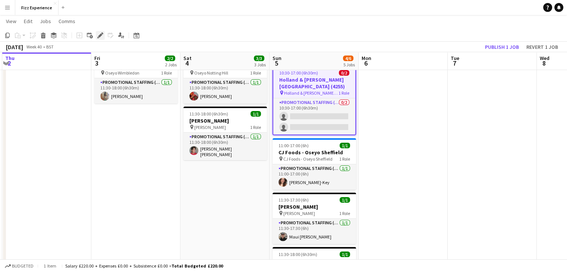
click at [102, 36] on icon "Edit" at bounding box center [100, 35] width 6 height 6
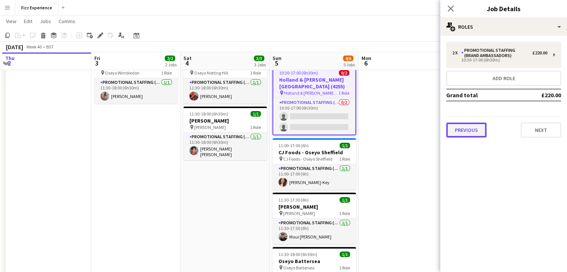
click at [470, 129] on button "Previous" at bounding box center [466, 130] width 40 height 15
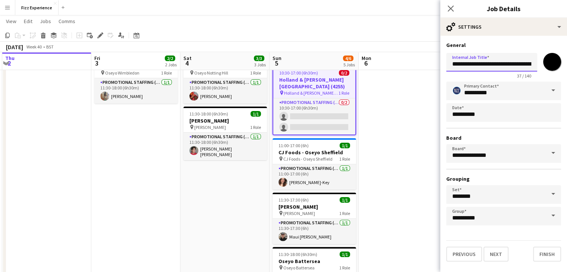
scroll to position [0, 14]
drag, startPoint x: 497, startPoint y: 64, endPoint x: 572, endPoint y: 44, distance: 77.6
click at [567, 44] on html "Menu Boards Boards Boards All jobs Status Workforce Workforce My Workforce Recr…" at bounding box center [283, 214] width 567 height 606
type input "**********"
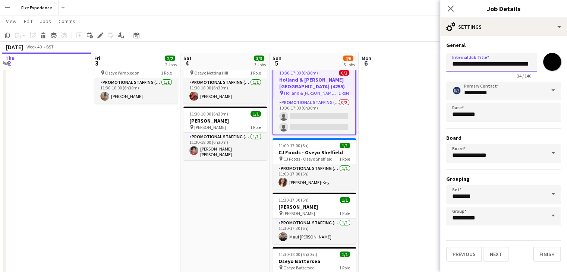
scroll to position [0, 0]
click at [506, 252] on button "Next" at bounding box center [495, 254] width 25 height 15
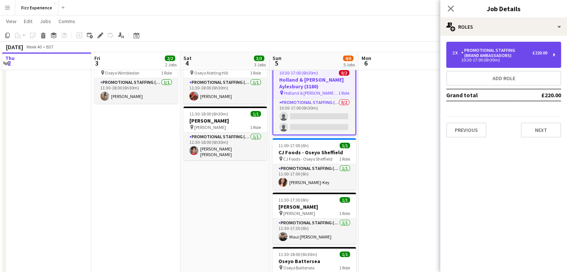
click at [488, 56] on div "Promotional Staffing (Brand Ambassadors)" at bounding box center [496, 53] width 71 height 10
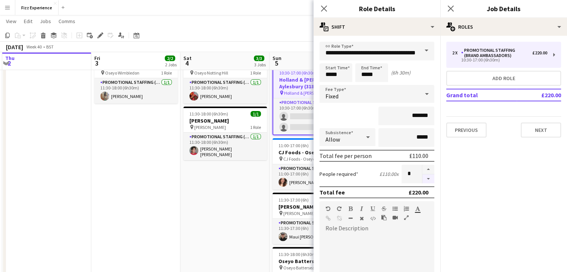
click at [422, 181] on button "button" at bounding box center [428, 178] width 12 height 9
type input "*"
click at [329, 74] on input "*****" at bounding box center [335, 72] width 33 height 19
type input "*****"
click at [363, 72] on input "*****" at bounding box center [371, 72] width 33 height 19
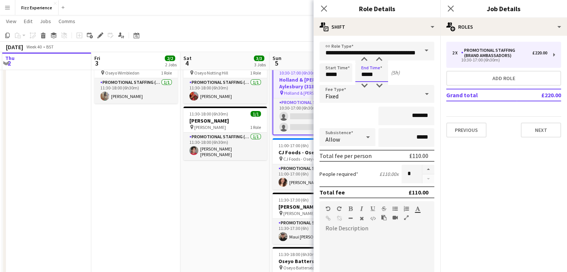
type input "*****"
click at [502, 139] on div "2 x Promotional Staffing (Brand Ambassadors) £220.00 10:30-17:00 (6h30m) Add ro…" at bounding box center [503, 90] width 127 height 108
click at [321, 11] on icon at bounding box center [323, 8] width 7 height 7
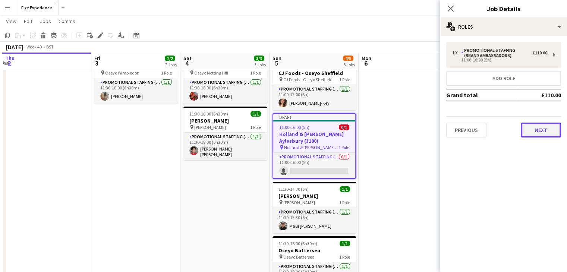
click at [526, 136] on button "Next" at bounding box center [541, 130] width 40 height 15
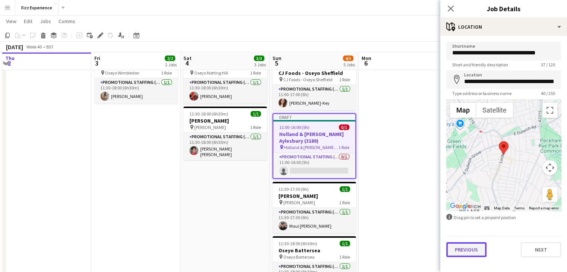
click at [470, 245] on button "Previous" at bounding box center [466, 249] width 40 height 15
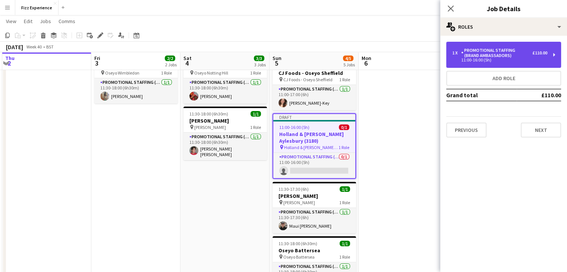
click at [544, 56] on div "1 x Promotional Staffing (Brand Ambassadors) £110.00" at bounding box center [499, 53] width 95 height 10
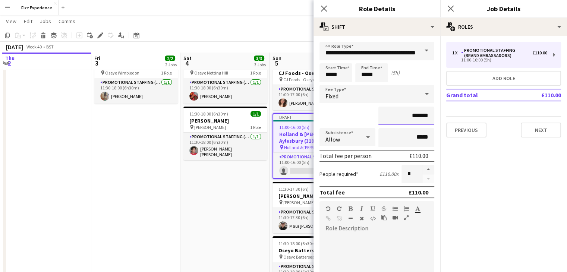
click at [413, 116] on input "*******" at bounding box center [406, 116] width 56 height 19
type input "*******"
click at [319, 12] on app-icon "Close pop-in" at bounding box center [324, 8] width 11 height 11
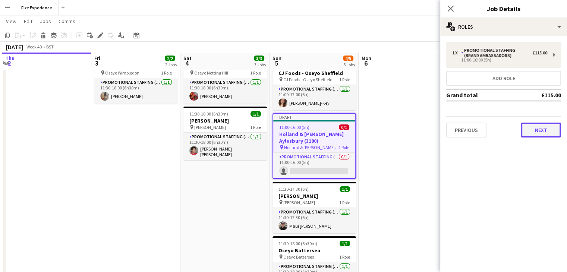
click at [531, 129] on button "Next" at bounding box center [541, 130] width 40 height 15
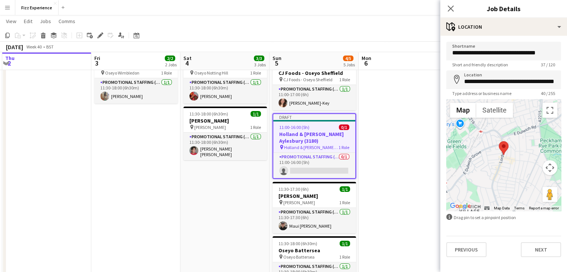
click at [312, 137] on h3 "Holland & [PERSON_NAME] Aylesbury (3180)" at bounding box center [314, 137] width 82 height 13
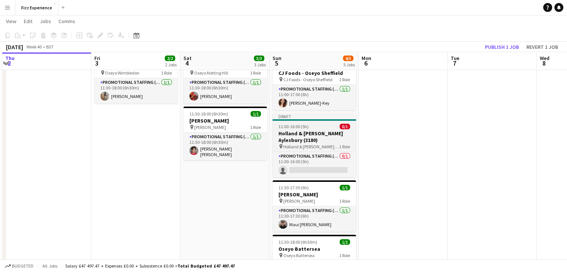
click at [319, 133] on h3 "Holland & [PERSON_NAME] Aylesbury (3180)" at bounding box center [313, 136] width 83 height 13
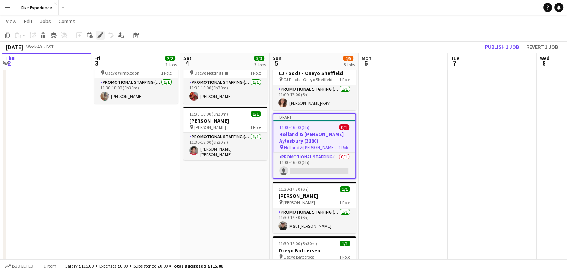
click at [99, 38] on icon "Edit" at bounding box center [100, 35] width 6 height 6
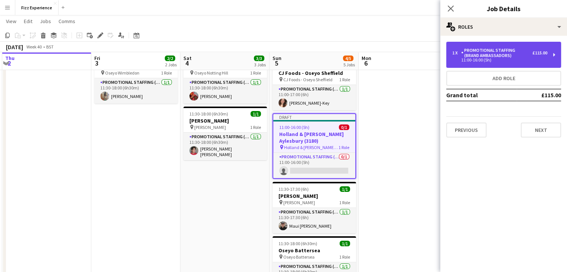
click at [485, 57] on div "Promotional Staffing (Brand Ambassadors)" at bounding box center [496, 53] width 71 height 10
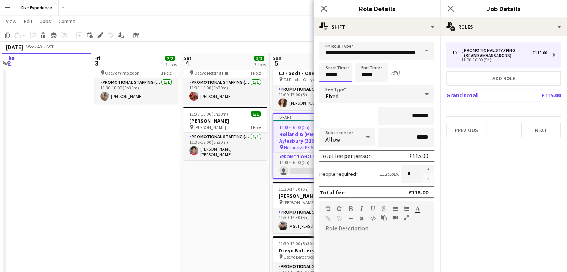
click at [329, 78] on input "*****" at bounding box center [335, 72] width 33 height 19
type input "*****"
click at [239, 195] on app-date-cell "09:00-18:00 (9h) 1/1 CJ Foods - Oseyo Sheffield pin CJ Foods - Oseyo Sheffield …" at bounding box center [224, 203] width 89 height 417
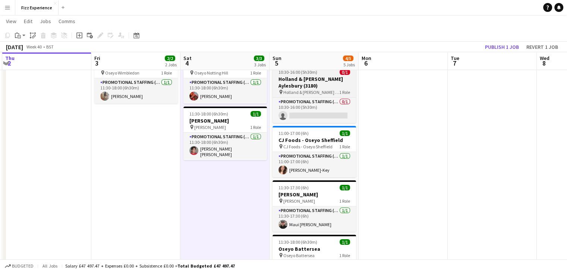
click at [292, 93] on span "Holland & [PERSON_NAME] [GEOGRAPHIC_DATA] (4255)" at bounding box center [311, 92] width 56 height 6
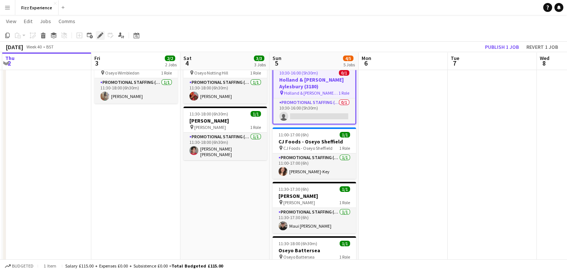
click at [100, 35] on icon at bounding box center [100, 36] width 4 height 4
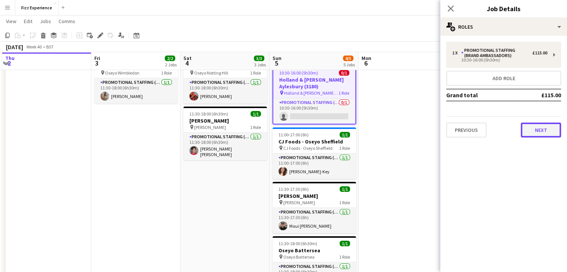
click at [537, 124] on button "Next" at bounding box center [541, 130] width 40 height 15
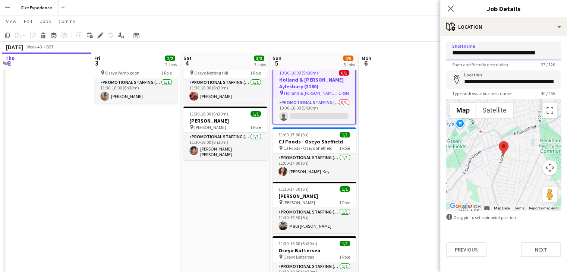
drag, startPoint x: 498, startPoint y: 51, endPoint x: 572, endPoint y: 32, distance: 77.0
click at [567, 32] on html "Menu Boards Boards Boards All jobs Status Workforce Workforce My Workforce Recr…" at bounding box center [283, 214] width 567 height 606
type input "**********"
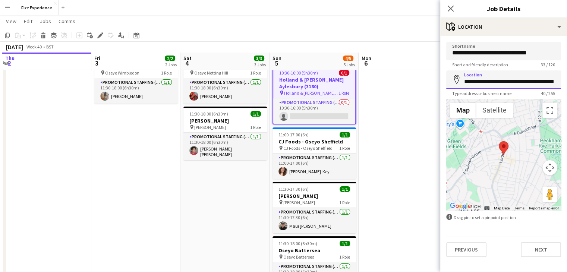
scroll to position [0, 14]
drag, startPoint x: 482, startPoint y: 79, endPoint x: 572, endPoint y: 75, distance: 90.7
click at [567, 75] on html "Menu Boards Boards Boards All jobs Status Workforce Workforce My Workforce Recr…" at bounding box center [283, 214] width 567 height 606
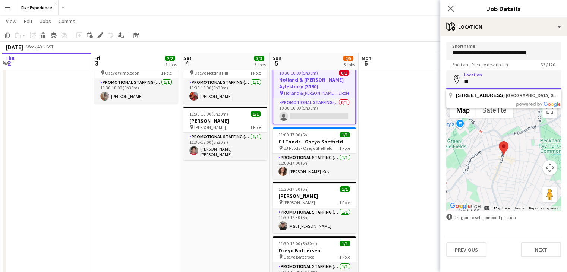
scroll to position [0, 0]
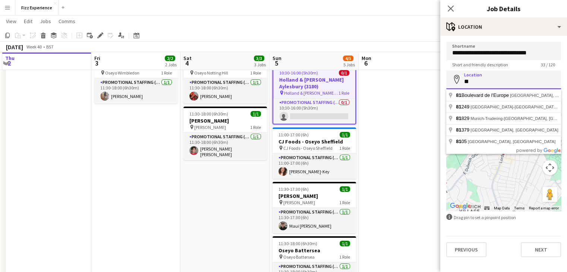
type input "*"
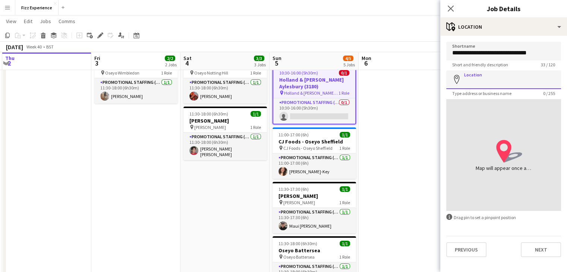
click at [476, 85] on input "Location" at bounding box center [503, 79] width 115 height 19
paste input "**********"
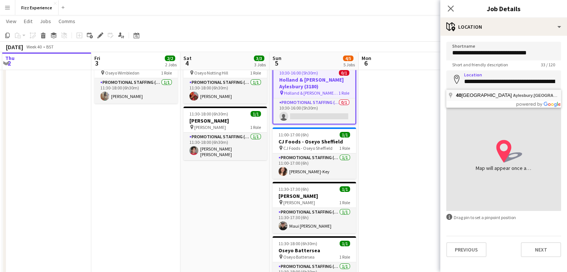
type input "**********"
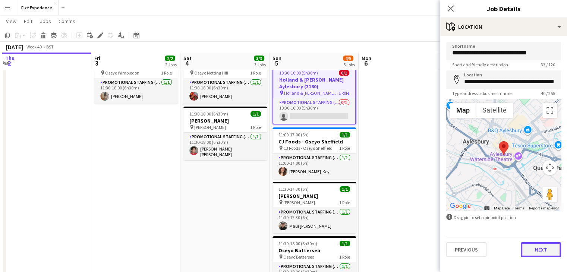
click at [536, 246] on button "Next" at bounding box center [541, 249] width 40 height 15
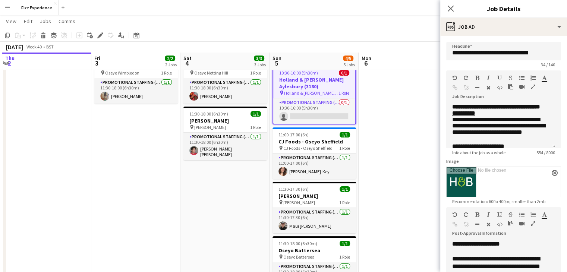
click at [531, 85] on icon "button" at bounding box center [533, 86] width 4 height 5
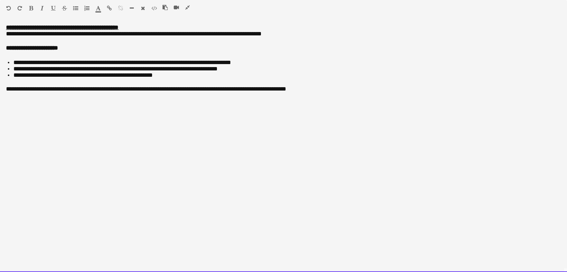
drag, startPoint x: 109, startPoint y: 27, endPoint x: 168, endPoint y: 26, distance: 59.3
click at [168, 26] on p "**********" at bounding box center [283, 27] width 555 height 6
drag, startPoint x: 309, startPoint y: 35, endPoint x: 277, endPoint y: 35, distance: 31.3
click at [262, 35] on span "**********" at bounding box center [134, 34] width 256 height 6
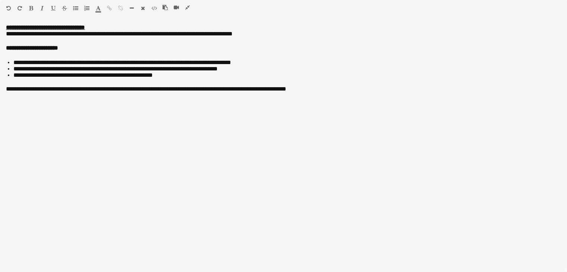
click at [186, 7] on icon "button" at bounding box center [187, 7] width 4 height 5
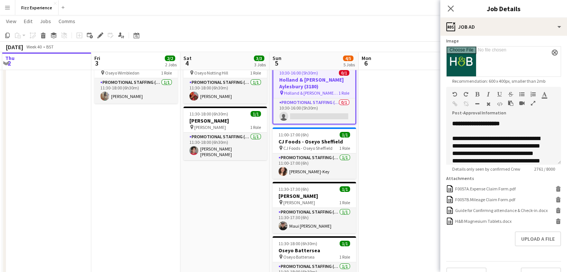
scroll to position [121, 0]
click at [533, 101] on icon "button" at bounding box center [533, 102] width 4 height 5
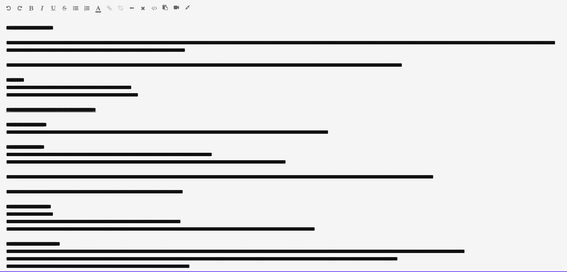
click at [378, 42] on p "**********" at bounding box center [280, 46] width 549 height 15
drag, startPoint x: 159, startPoint y: 66, endPoint x: 115, endPoint y: 64, distance: 44.0
click at [115, 64] on p "**********" at bounding box center [280, 65] width 549 height 7
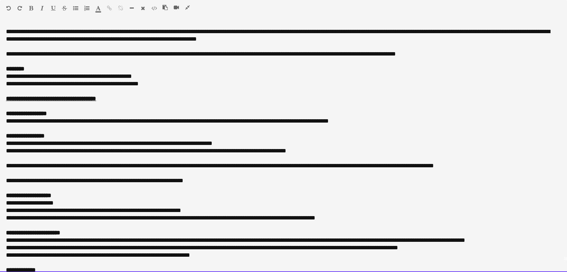
scroll to position [12, 0]
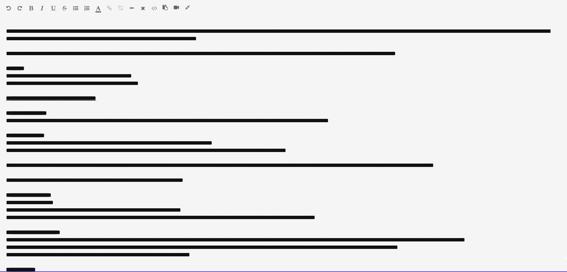
click at [85, 122] on p "**********" at bounding box center [280, 120] width 549 height 7
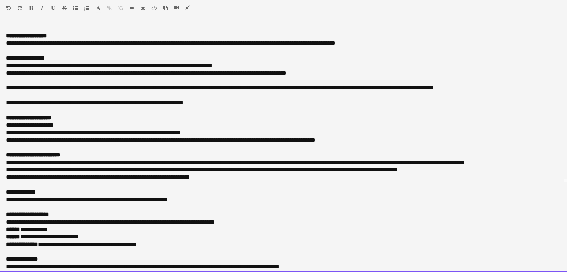
scroll to position [89, 0]
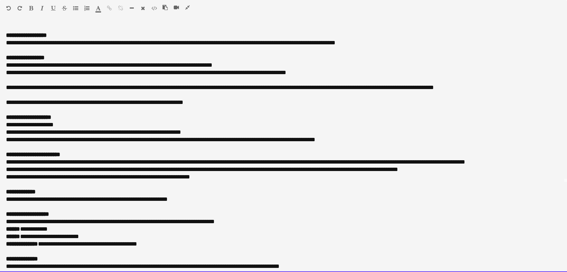
click at [46, 124] on p "**********" at bounding box center [280, 124] width 549 height 7
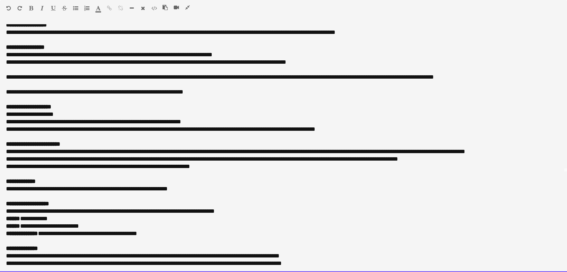
scroll to position [101, 0]
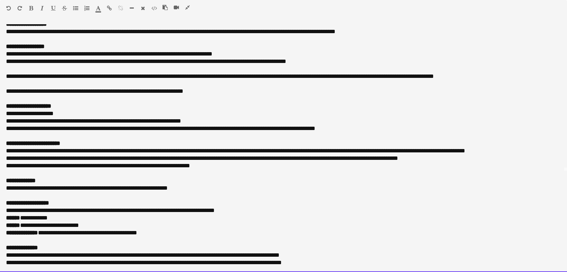
drag, startPoint x: 159, startPoint y: 233, endPoint x: 5, endPoint y: 233, distance: 153.6
click at [5, 233] on div "**********" at bounding box center [283, 148] width 567 height 248
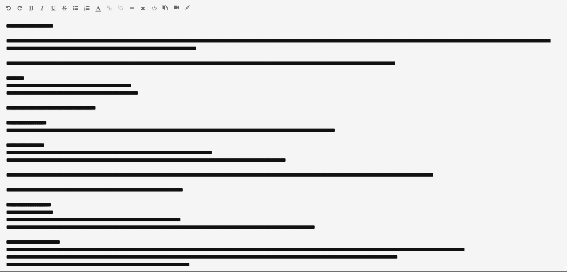
scroll to position [0, 0]
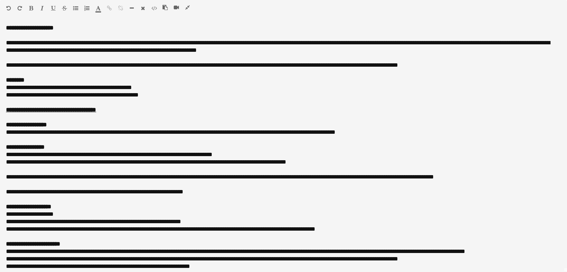
click at [189, 7] on icon "button" at bounding box center [187, 7] width 4 height 5
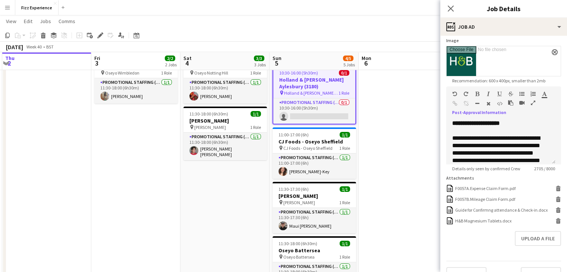
scroll to position [133, 0]
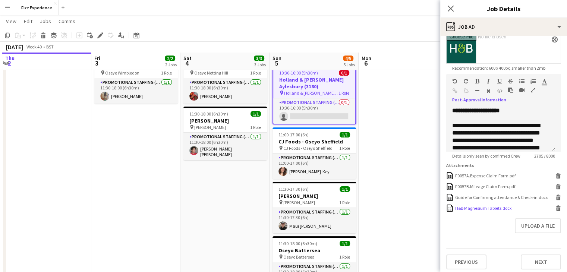
click at [556, 207] on icon at bounding box center [558, 206] width 5 height 2
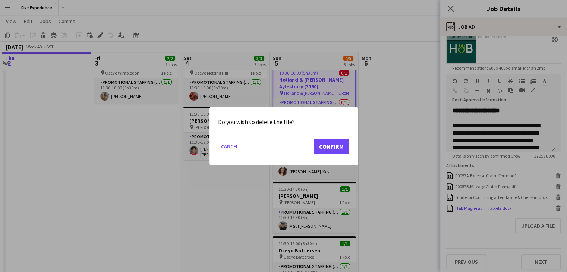
scroll to position [0, 0]
click at [330, 146] on button "Confirm" at bounding box center [331, 146] width 36 height 15
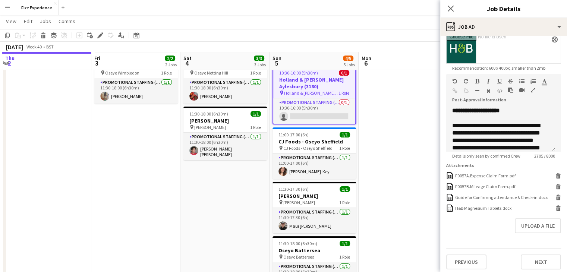
scroll to position [89, 0]
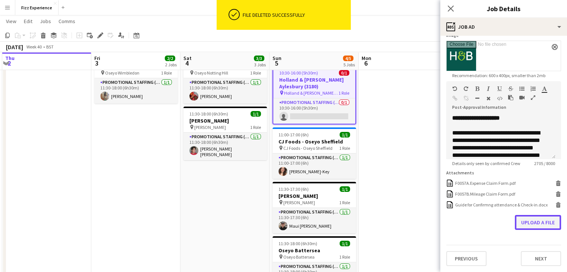
click at [529, 221] on button "Upload a file" at bounding box center [538, 222] width 46 height 15
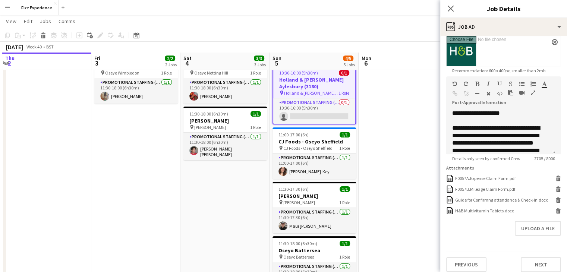
scroll to position [142, 0]
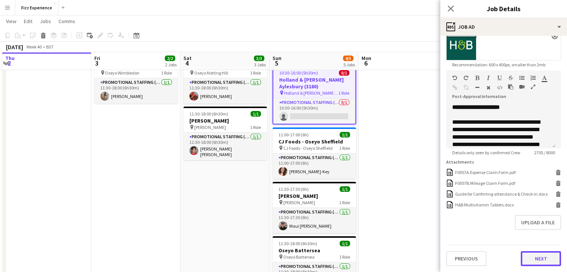
click at [521, 256] on button "Next" at bounding box center [541, 258] width 40 height 15
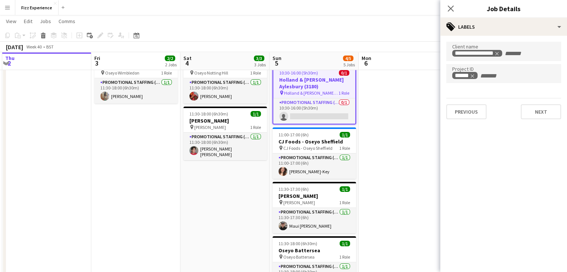
scroll to position [0, 0]
click at [478, 79] on icon "Remove tag" at bounding box center [476, 75] width 5 height 5
type input "******"
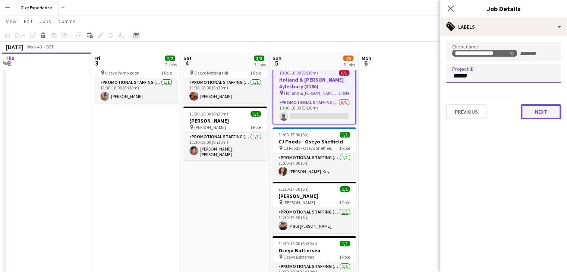
click at [545, 114] on button "Next" at bounding box center [541, 111] width 40 height 15
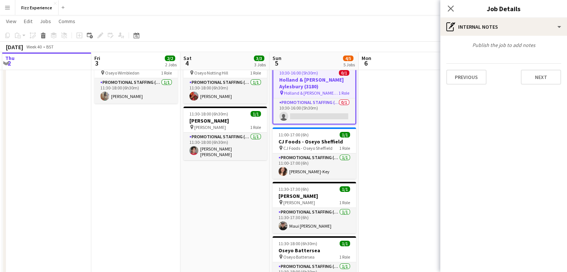
click at [537, 63] on div "Publish the job to add notes Previous Next" at bounding box center [503, 63] width 127 height 55
click at [537, 65] on div "Previous Next" at bounding box center [503, 73] width 115 height 21
click at [537, 67] on div "Previous Next" at bounding box center [503, 73] width 115 height 21
click at [537, 78] on button "Next" at bounding box center [541, 77] width 40 height 15
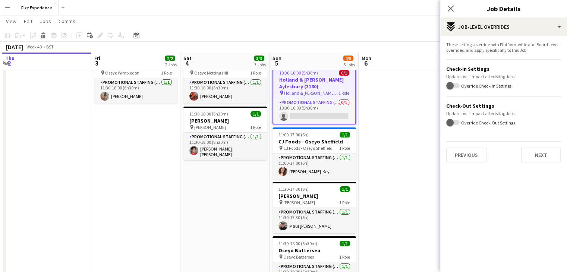
click at [404, 111] on app-date-cell at bounding box center [403, 203] width 89 height 417
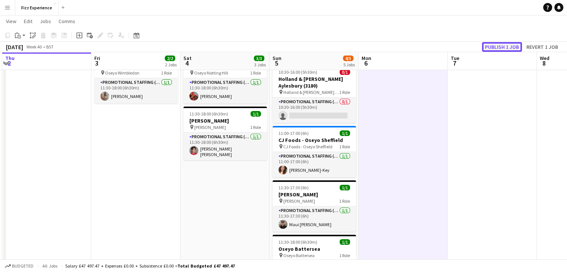
click at [495, 48] on button "Publish 1 job" at bounding box center [502, 47] width 40 height 10
